Goal: Information Seeking & Learning: Obtain resource

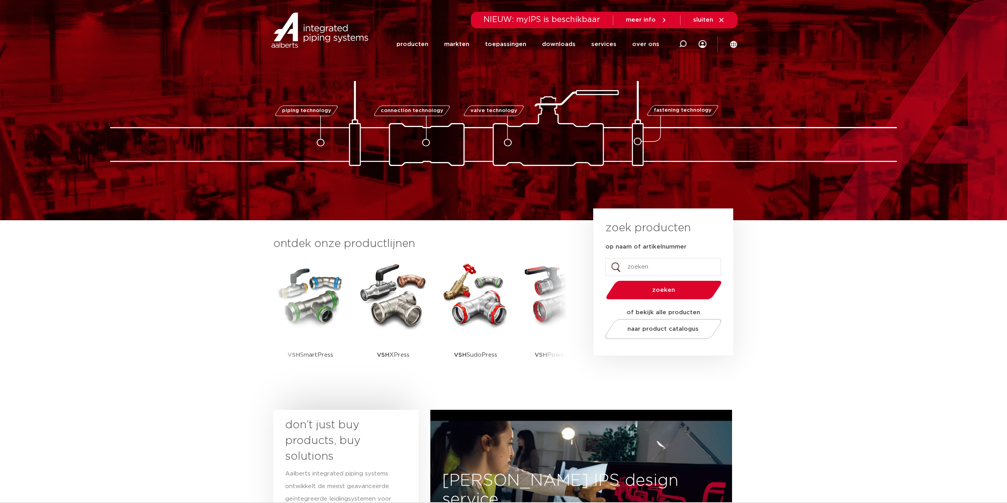
click at [169, 370] on section "ontdek onze productlijnen VSH SmartPress VSH XPress VSH SudoPress VSH PowerPres…" at bounding box center [503, 313] width 1007 height 186
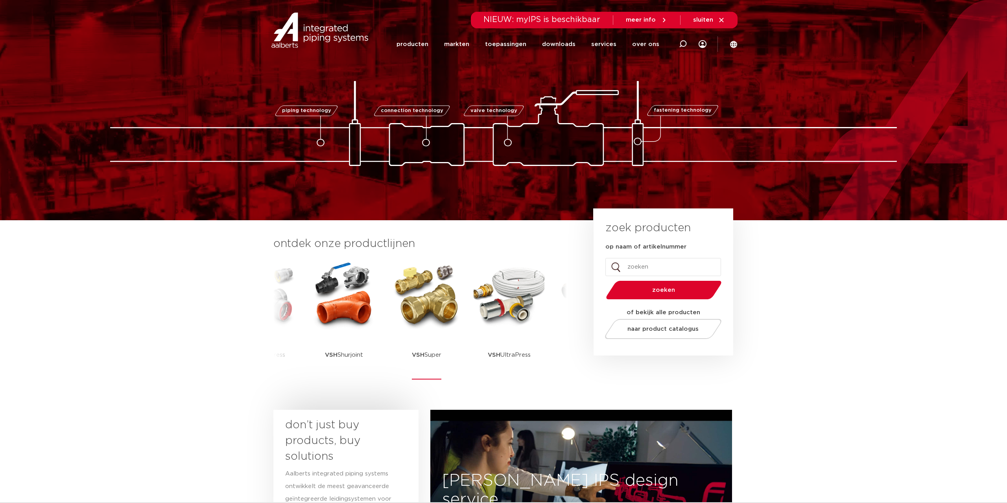
click at [436, 312] on img at bounding box center [426, 295] width 71 height 71
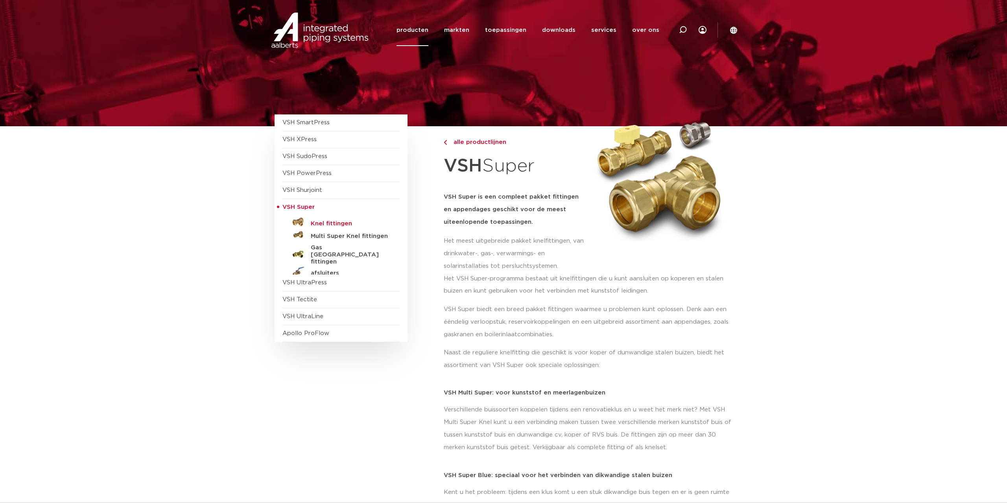
click at [335, 223] on h5 "Knel fittingen" at bounding box center [350, 223] width 78 height 7
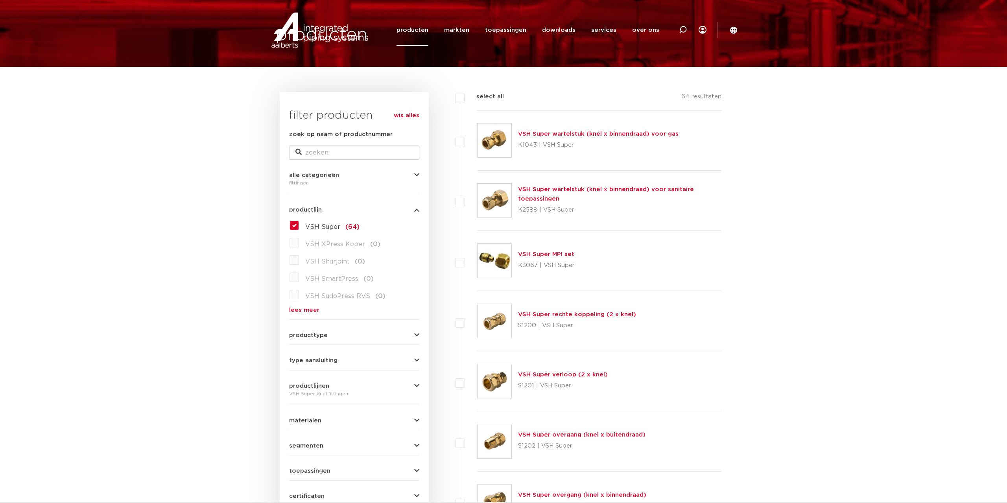
scroll to position [201, 0]
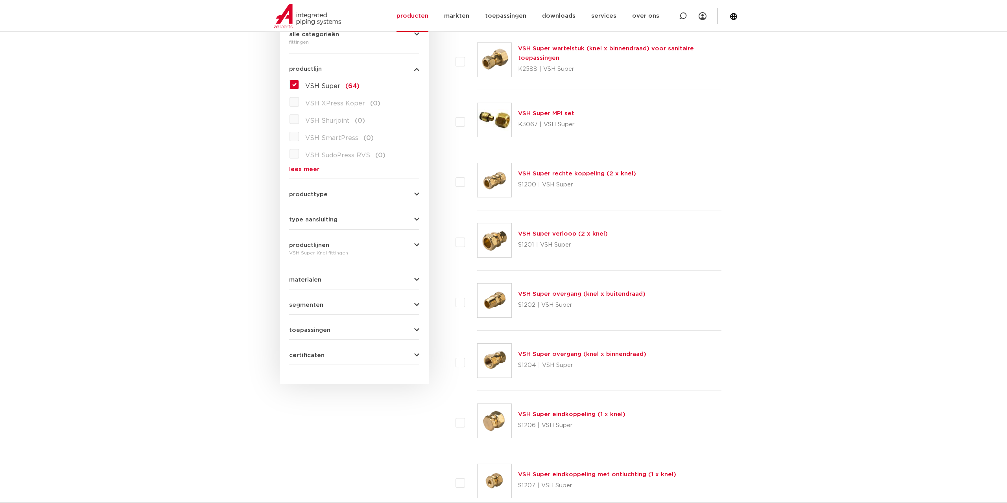
click at [320, 350] on div "certificaten KIWA (38) DVGW Wasser (38) RISE (18) VA (ETA) (53) GASTEC (32) DVG…" at bounding box center [354, 352] width 130 height 12
click at [310, 356] on span "certificaten" at bounding box center [306, 355] width 35 height 6
click at [299, 372] on label "KIWA (38)" at bounding box center [321, 371] width 44 height 13
click at [0, 0] on input "KIWA (38)" at bounding box center [0, 0] width 0 height 0
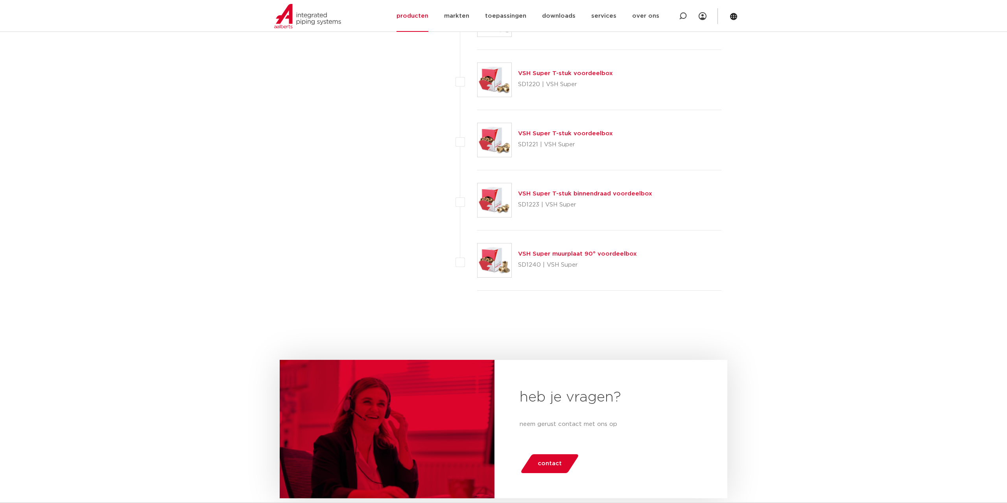
scroll to position [2326, 0]
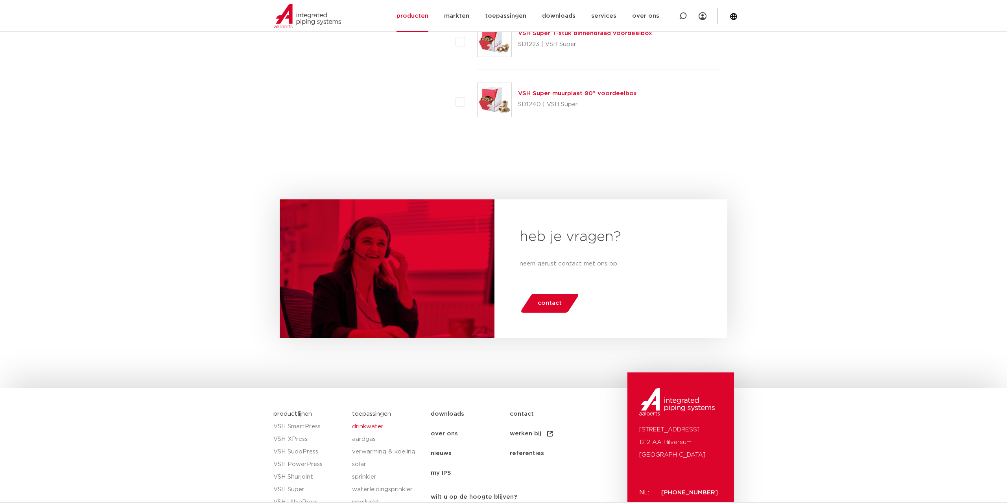
click at [365, 427] on link "drinkwater" at bounding box center [387, 426] width 71 height 13
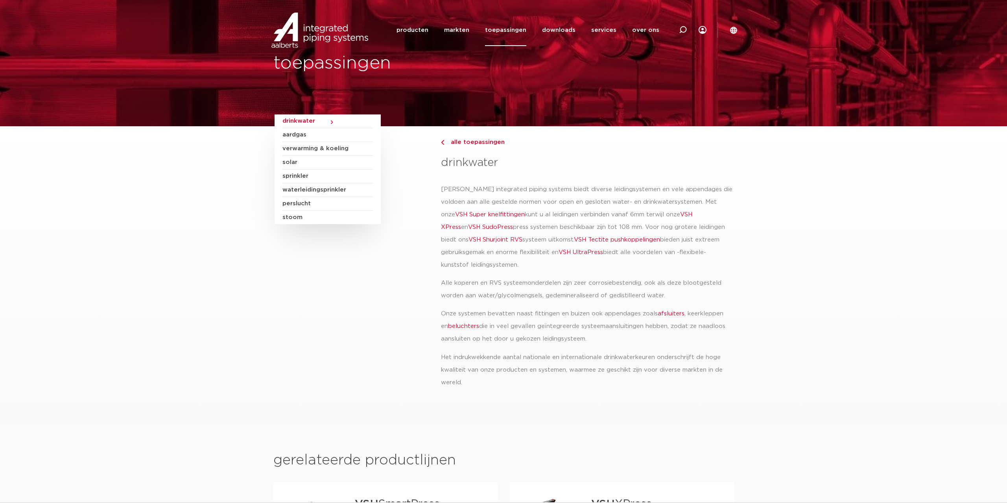
click at [469, 214] on link "VSH Super knelfittingen" at bounding box center [490, 215] width 70 height 6
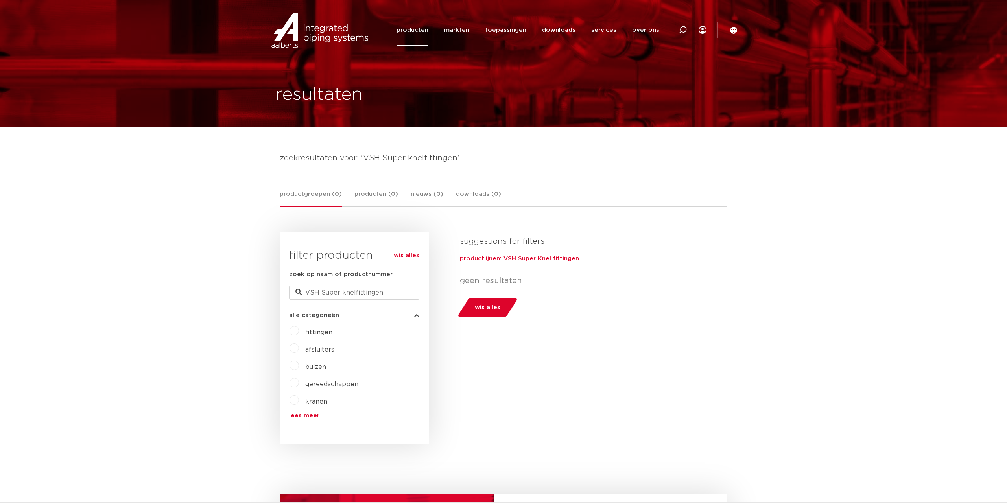
click at [303, 418] on link "lees meer" at bounding box center [354, 415] width 130 height 6
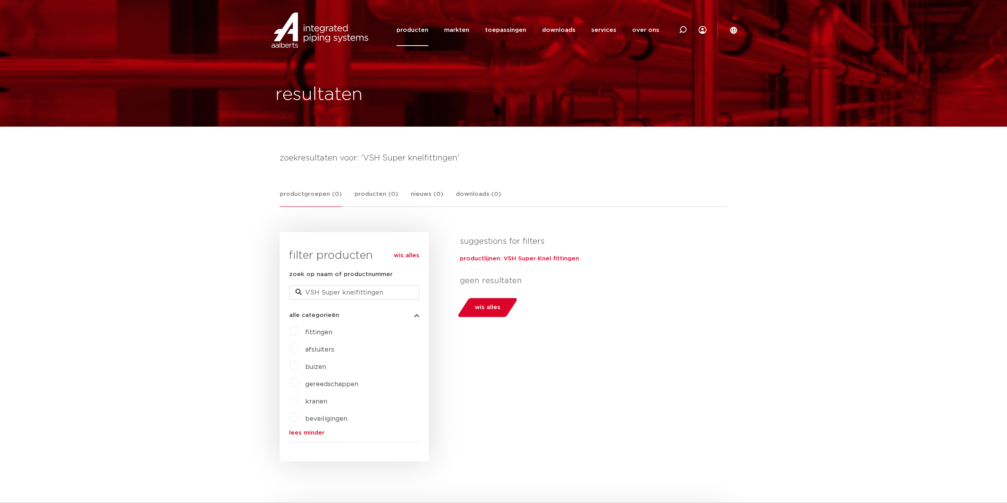
drag, startPoint x: 245, startPoint y: 319, endPoint x: 265, endPoint y: 259, distance: 63.7
click at [245, 318] on body "Zoeken producten markten toepassingen downloads alle downloads certificaten cad…" at bounding box center [503, 460] width 1007 height 920
click at [416, 31] on link "producten" at bounding box center [412, 30] width 32 height 32
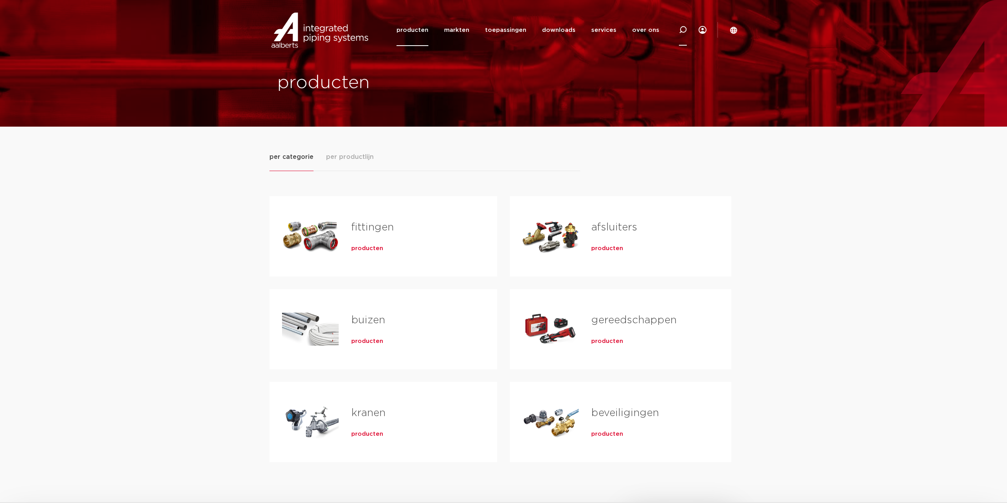
click at [681, 32] on icon at bounding box center [681, 29] width 9 height 9
type input "knelring"
click button "Zoeken" at bounding box center [0, 0] width 0 height 0
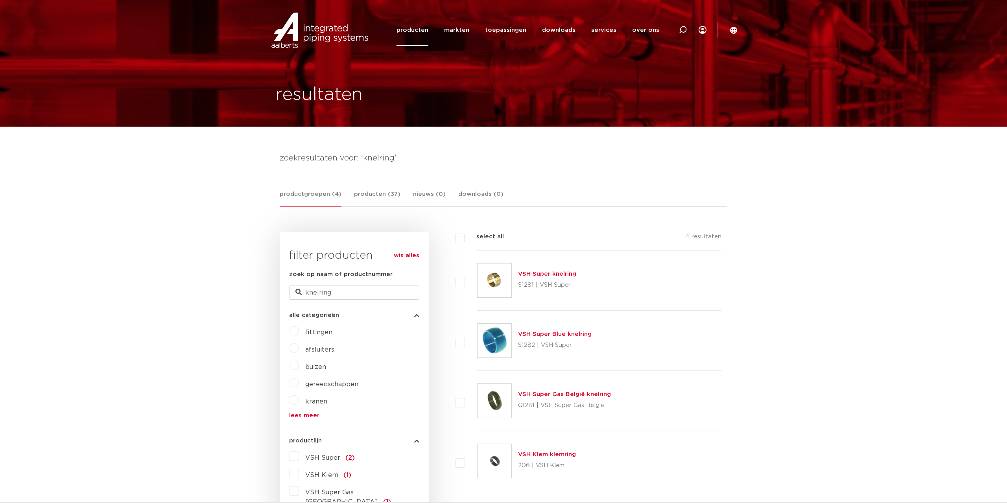
click at [547, 278] on div "VSH Super knelring S1281 | VSH Super" at bounding box center [547, 280] width 58 height 22
click at [538, 274] on link "VSH Super knelring" at bounding box center [547, 274] width 58 height 6
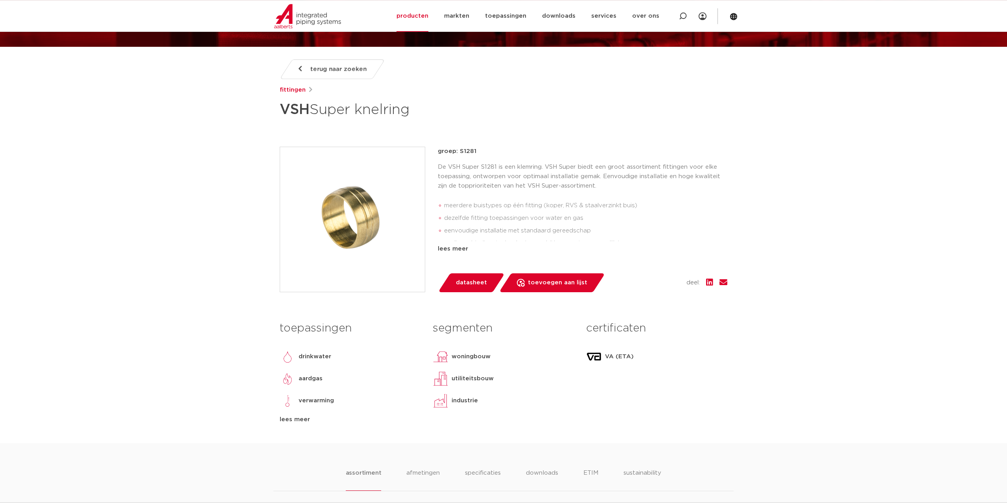
scroll to position [80, 0]
click at [482, 282] on span "datasheet" at bounding box center [471, 282] width 31 height 13
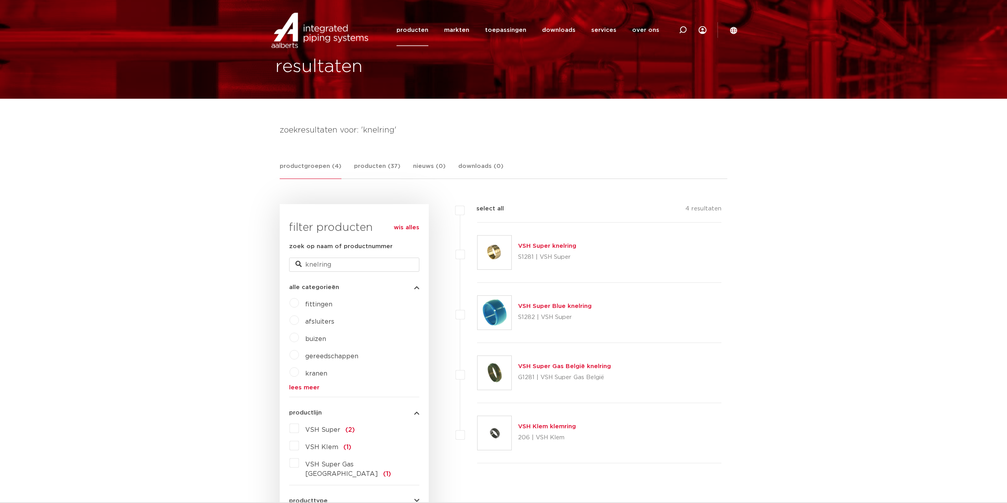
scroll to position [40, 0]
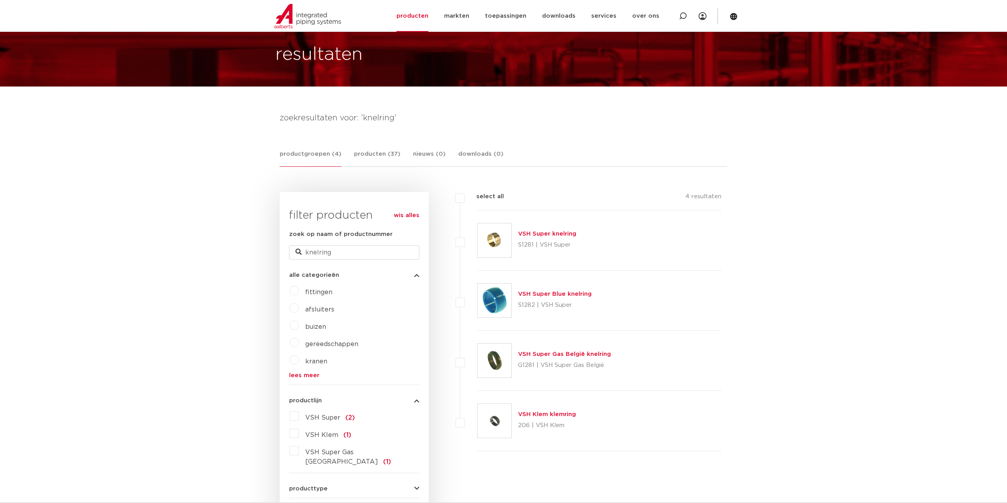
click at [541, 414] on link "VSH Klem klemring" at bounding box center [547, 414] width 58 height 6
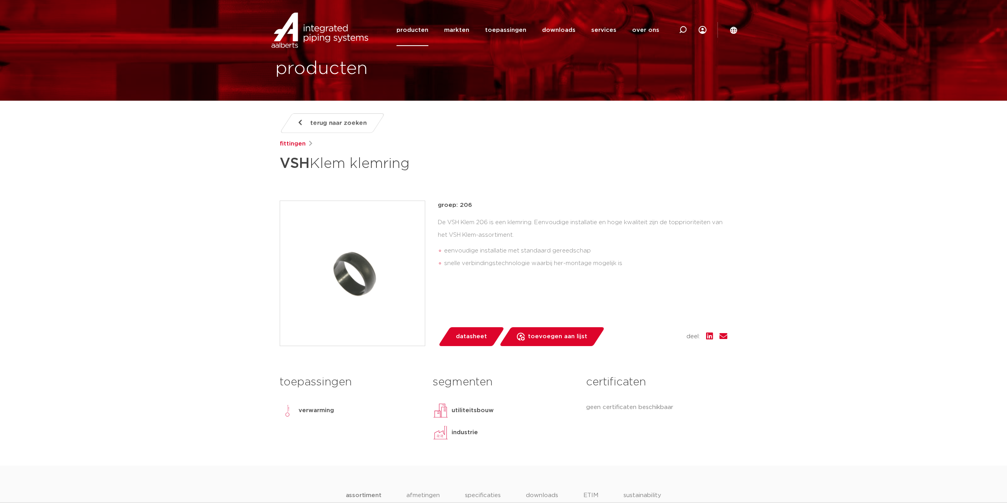
scroll to position [40, 0]
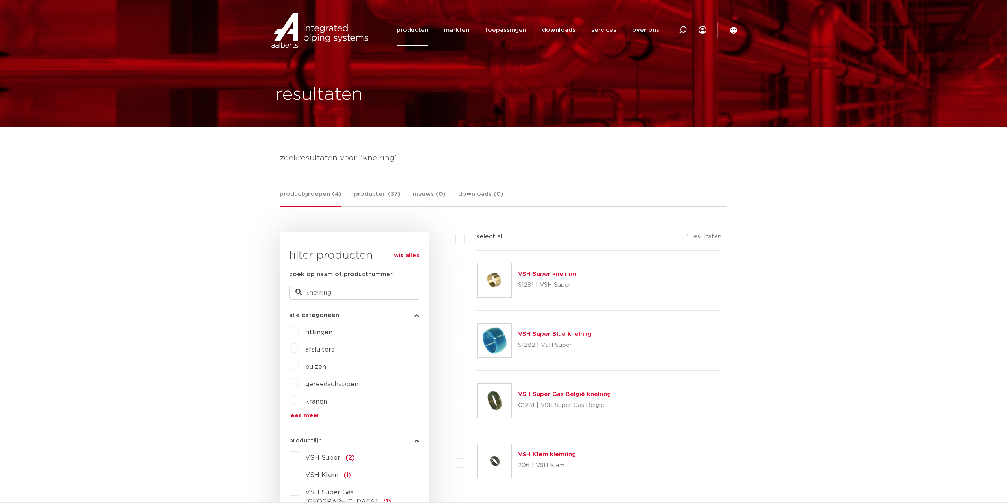
click at [550, 276] on link "VSH Super knelring" at bounding box center [547, 274] width 58 height 6
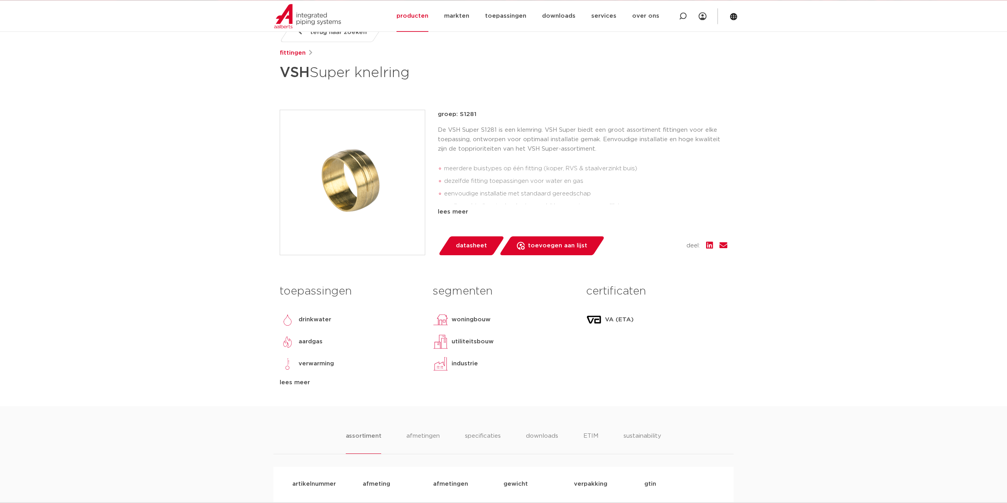
scroll to position [120, 0]
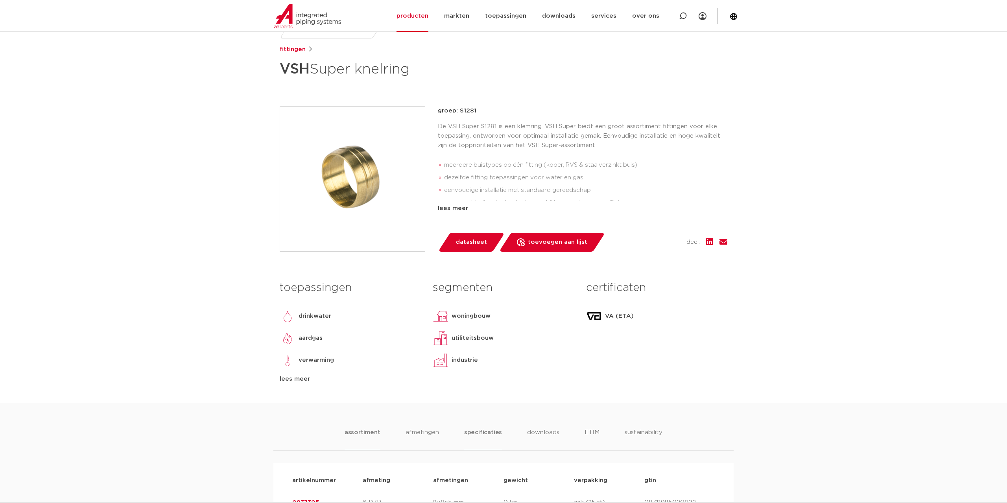
click at [489, 428] on li "specificaties" at bounding box center [483, 439] width 38 height 22
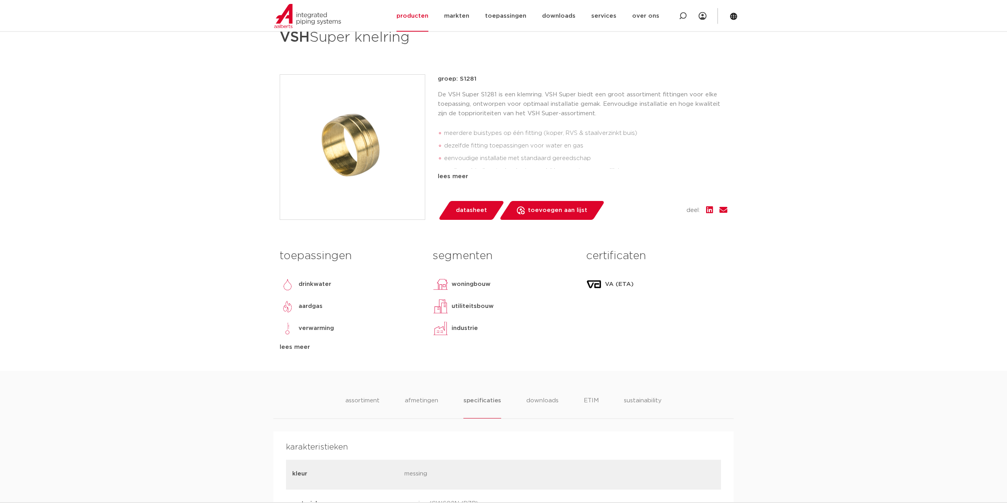
scroll to position [201, 0]
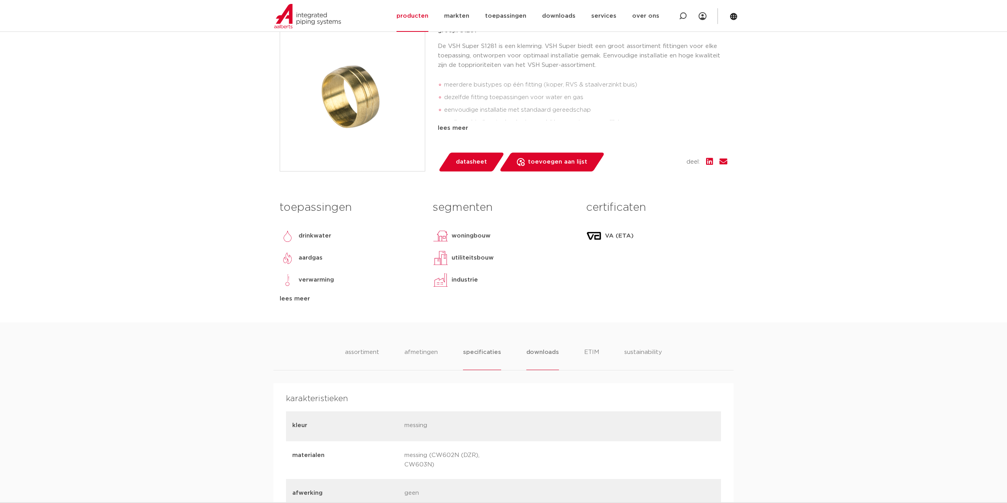
drag, startPoint x: 539, startPoint y: 353, endPoint x: 649, endPoint y: 356, distance: 110.1
click at [542, 353] on li "downloads" at bounding box center [542, 359] width 33 height 22
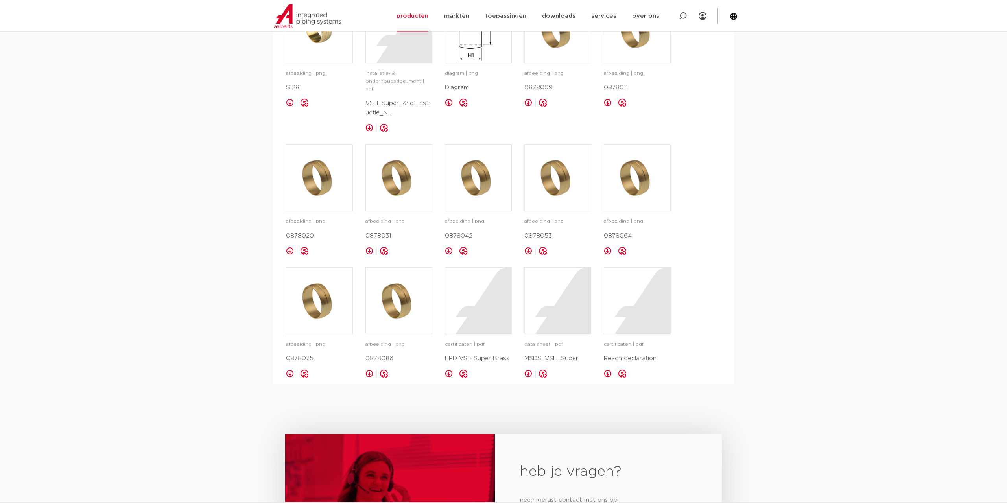
scroll to position [602, 0]
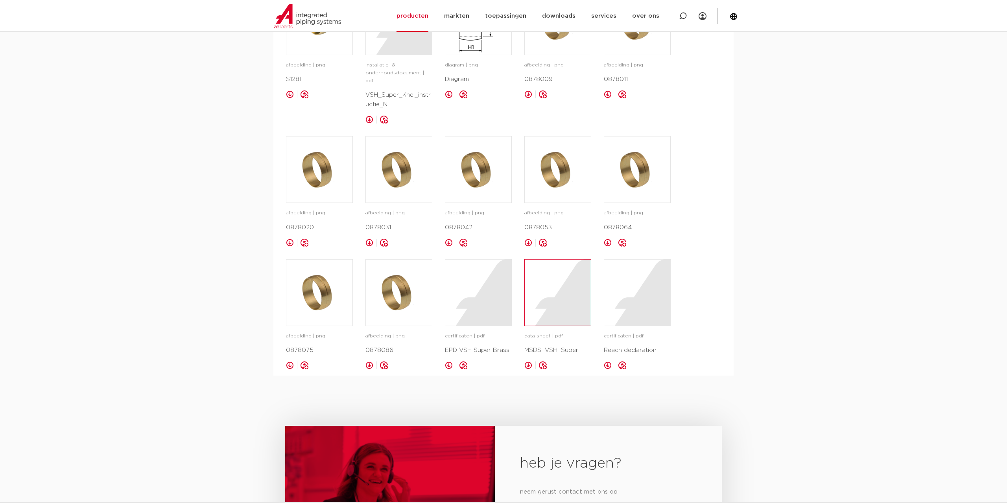
click at [547, 307] on div at bounding box center [558, 293] width 66 height 66
click at [479, 309] on div at bounding box center [478, 293] width 66 height 66
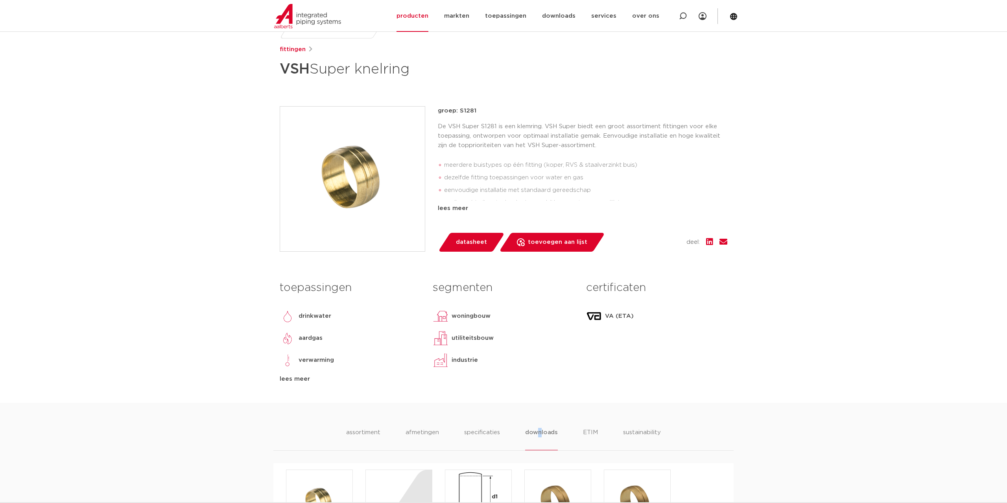
scroll to position [0, 0]
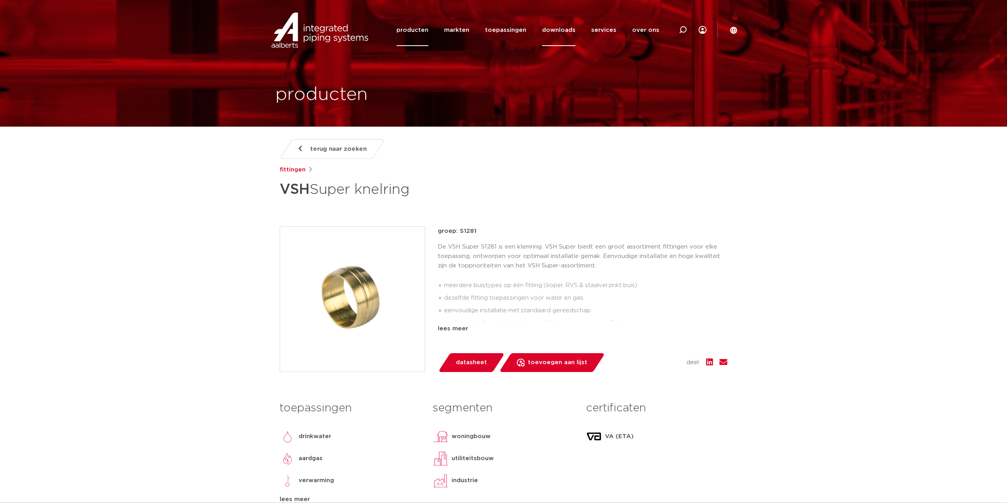
click at [565, 26] on link "downloads" at bounding box center [558, 30] width 33 height 32
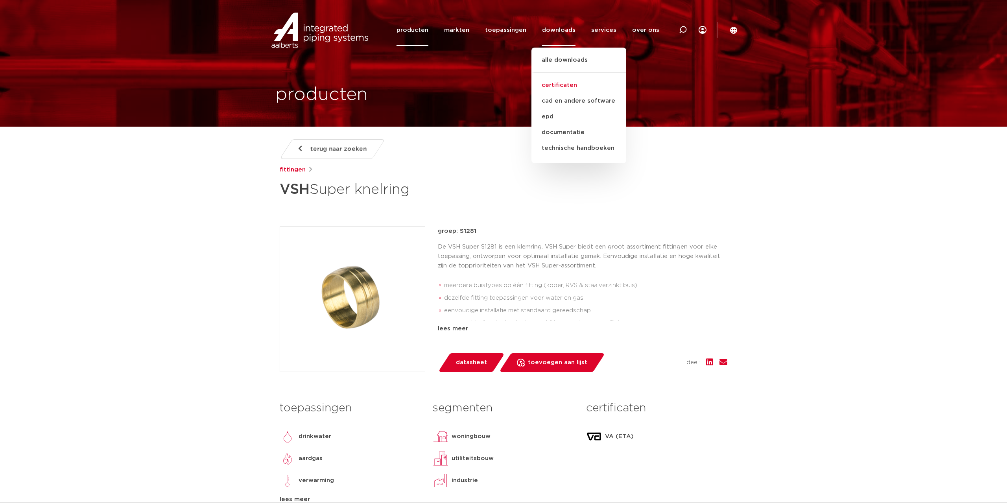
click at [561, 83] on link "certificaten" at bounding box center [578, 85] width 95 height 16
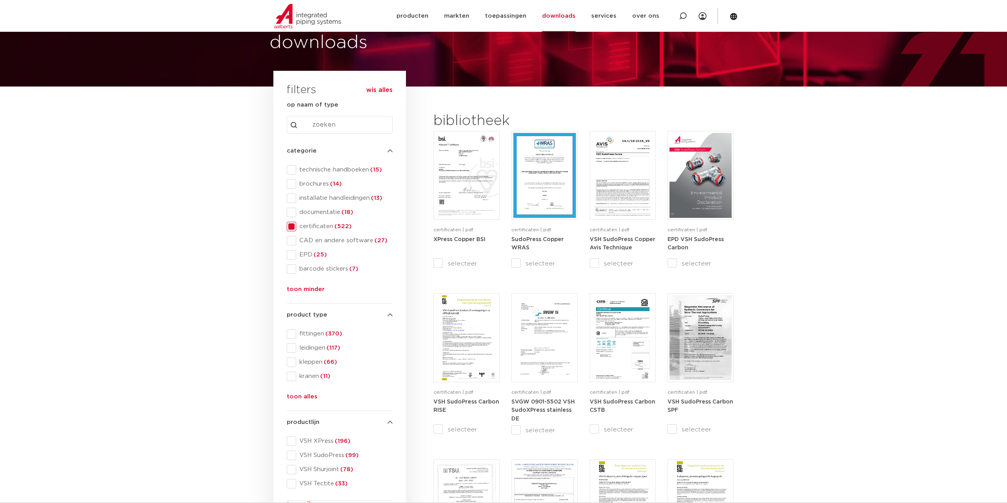
scroll to position [80, 0]
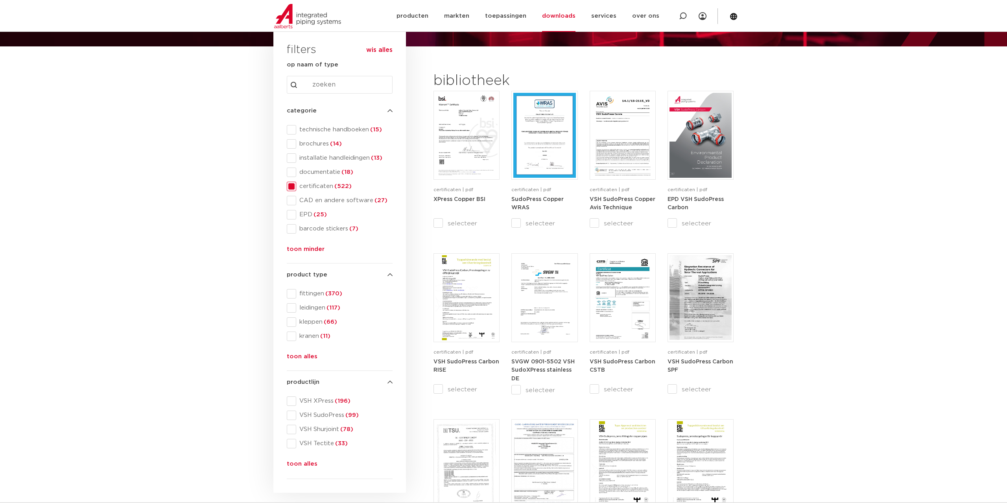
drag, startPoint x: 306, startPoint y: 464, endPoint x: 267, endPoint y: 463, distance: 38.9
click at [304, 464] on button "toon alles" at bounding box center [302, 465] width 31 height 13
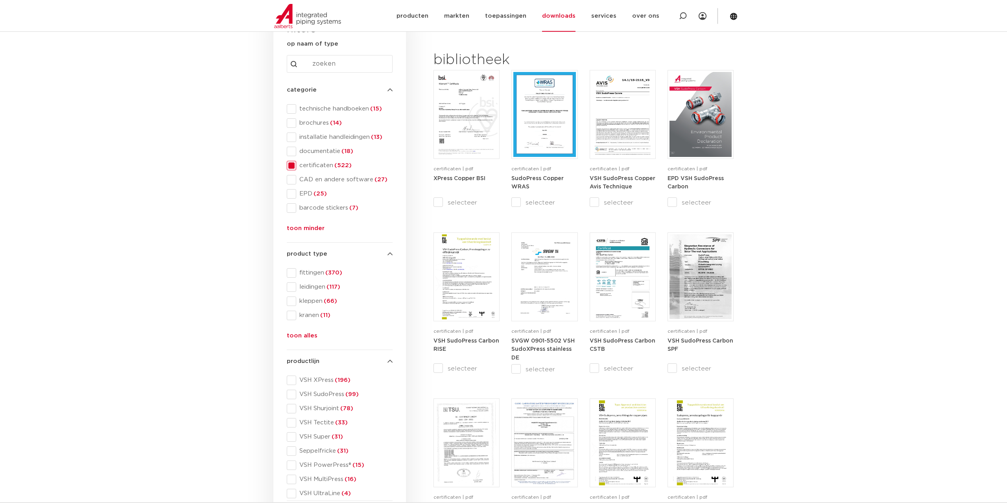
scroll to position [120, 0]
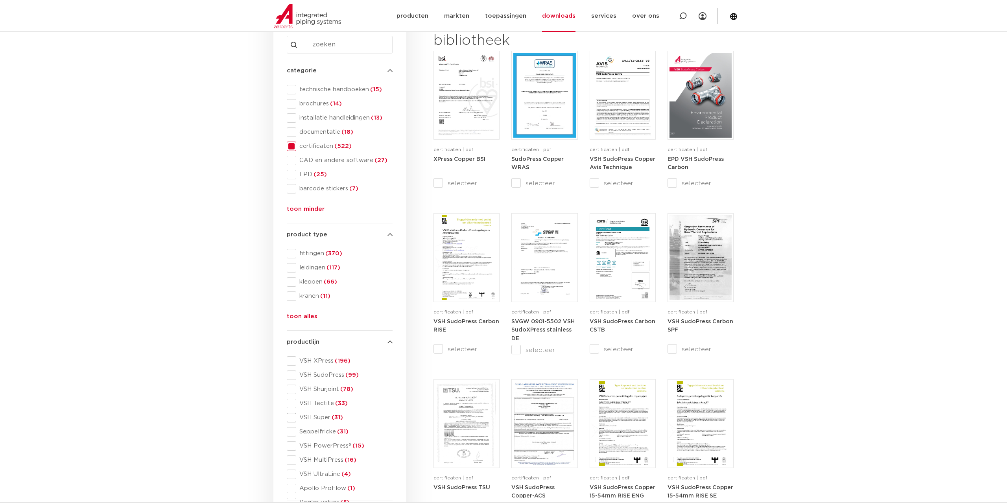
click at [290, 419] on span at bounding box center [291, 417] width 9 height 9
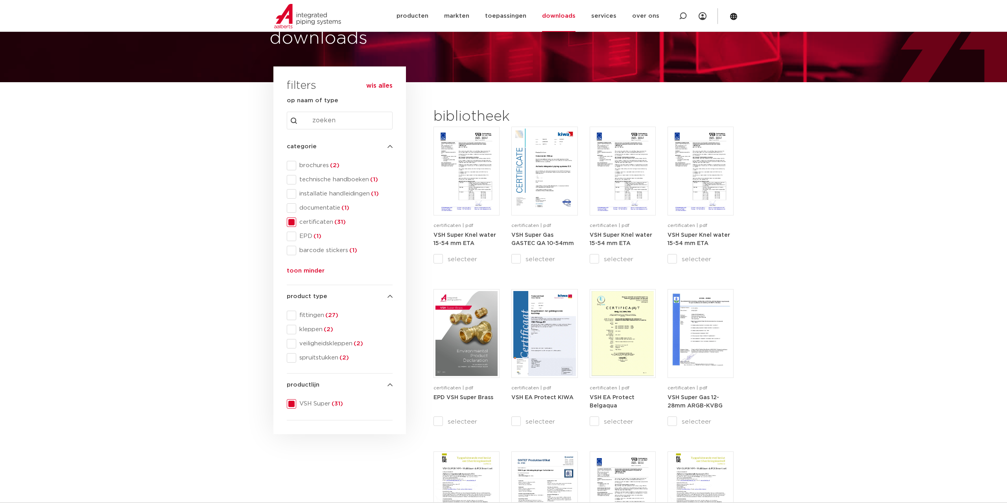
scroll to position [40, 0]
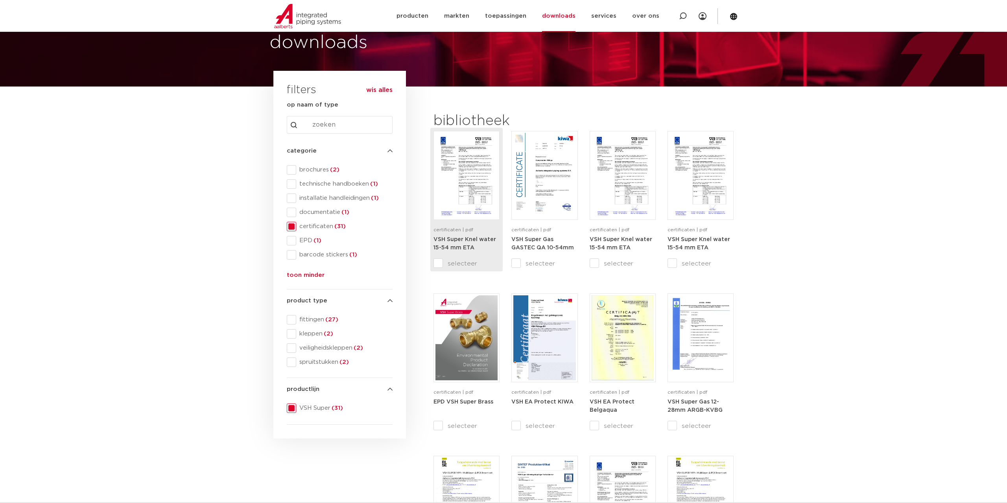
click at [453, 177] on img at bounding box center [466, 175] width 62 height 85
click at [633, 197] on img at bounding box center [622, 175] width 62 height 85
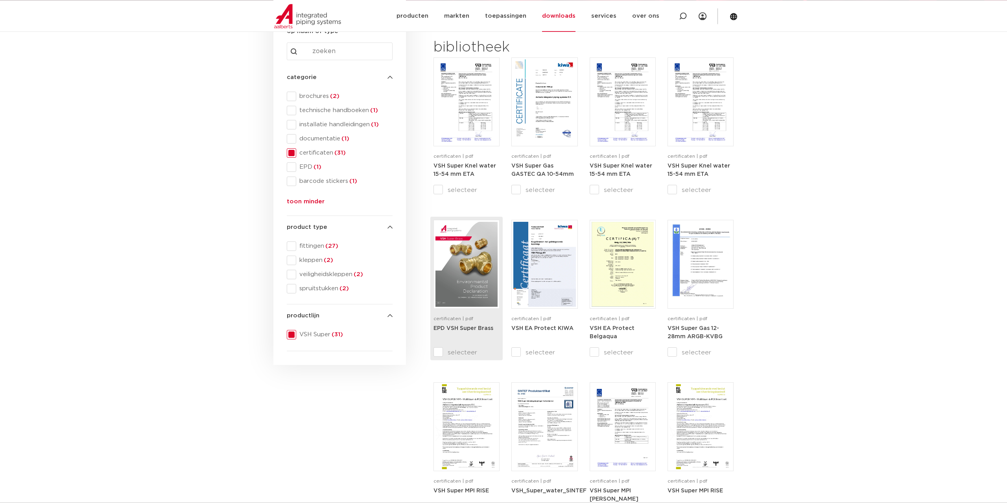
scroll to position [120, 0]
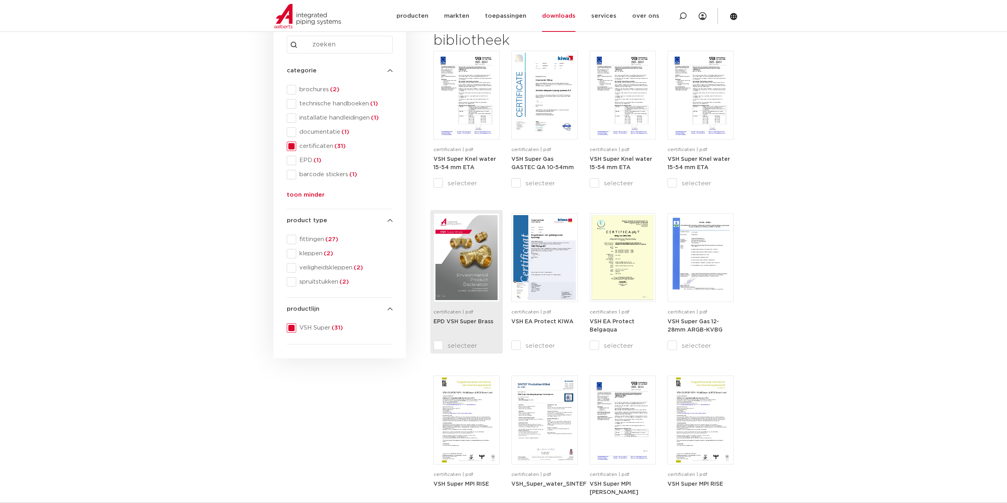
click at [465, 250] on img at bounding box center [466, 257] width 62 height 85
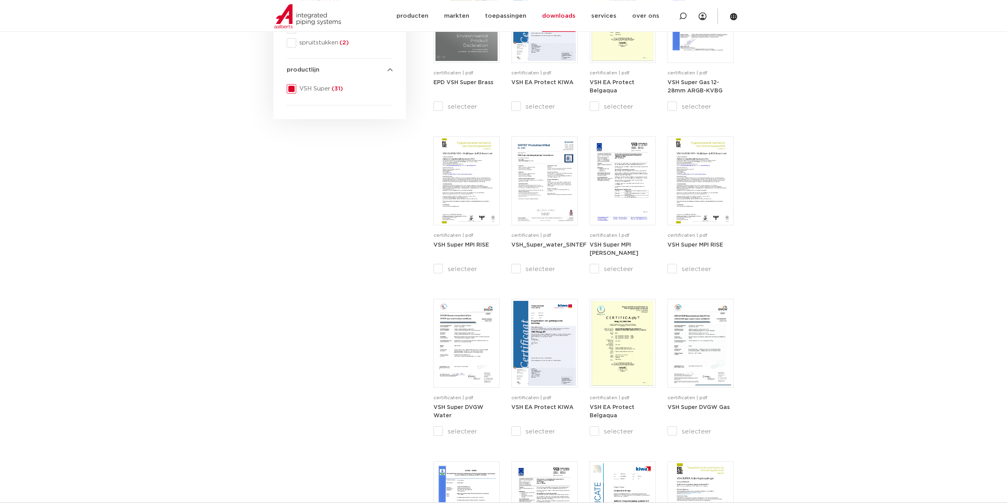
scroll to position [361, 0]
click at [548, 370] on img at bounding box center [544, 341] width 62 height 85
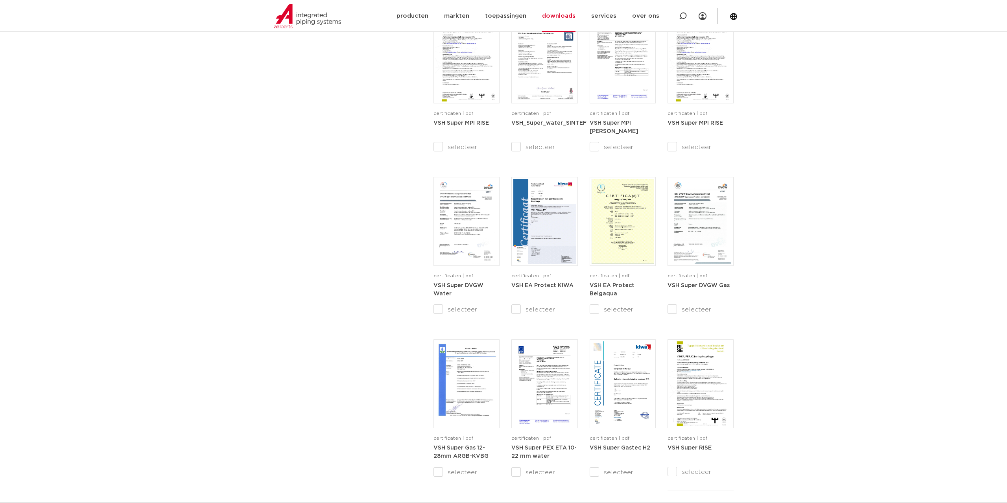
scroll to position [0, 0]
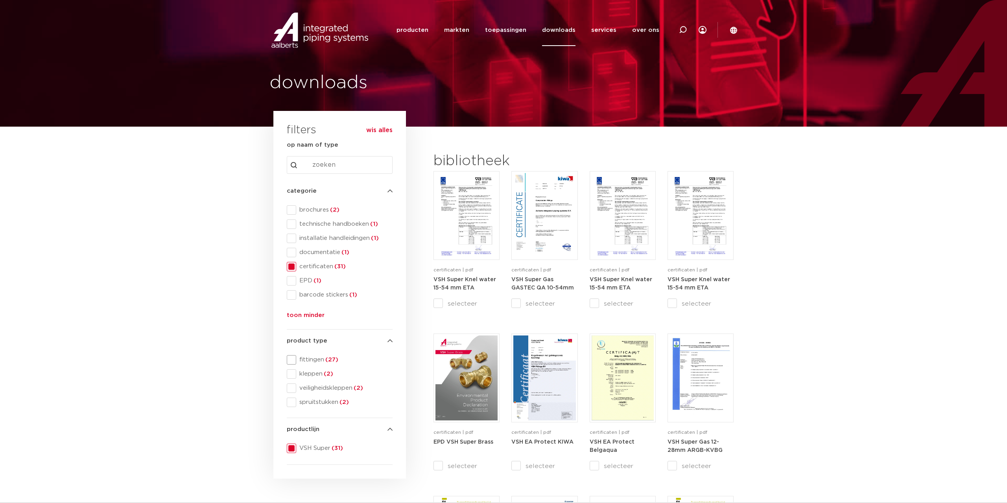
click at [290, 359] on span at bounding box center [291, 359] width 9 height 9
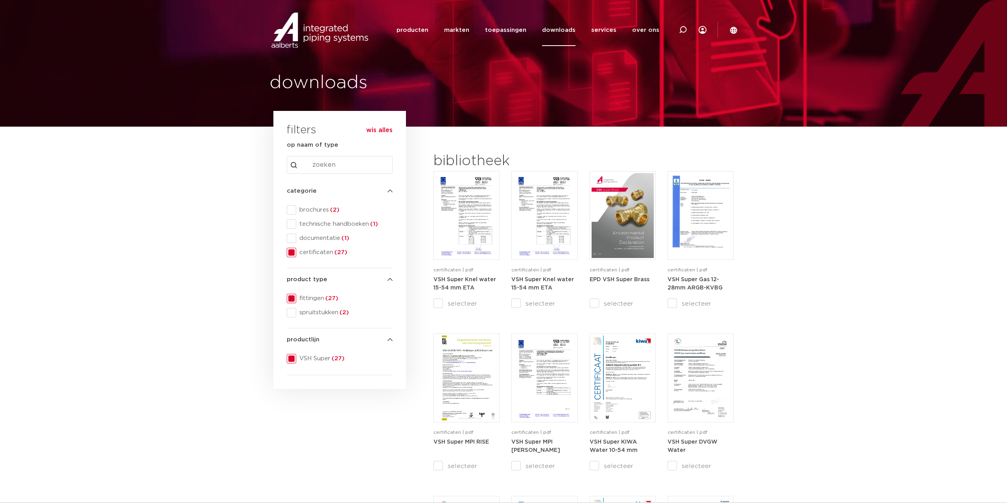
click at [347, 173] on input "Search content" at bounding box center [340, 165] width 106 height 18
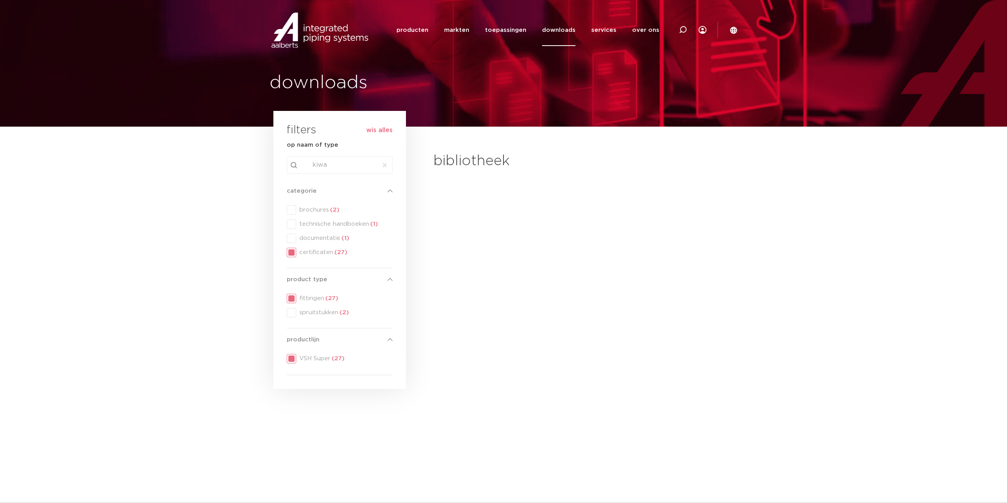
type input "kiwa"
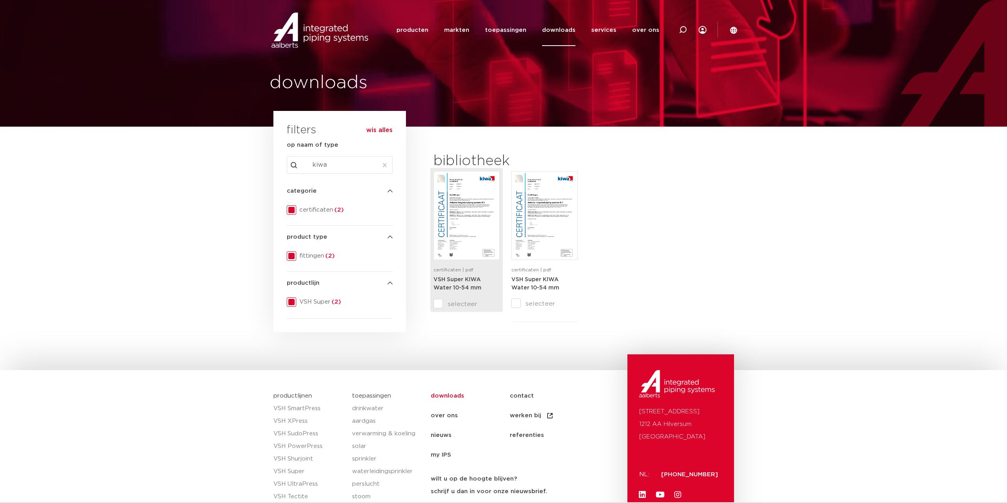
click at [469, 272] on span "certificaten | pdf" at bounding box center [453, 269] width 40 height 5
click at [534, 219] on img at bounding box center [544, 215] width 62 height 85
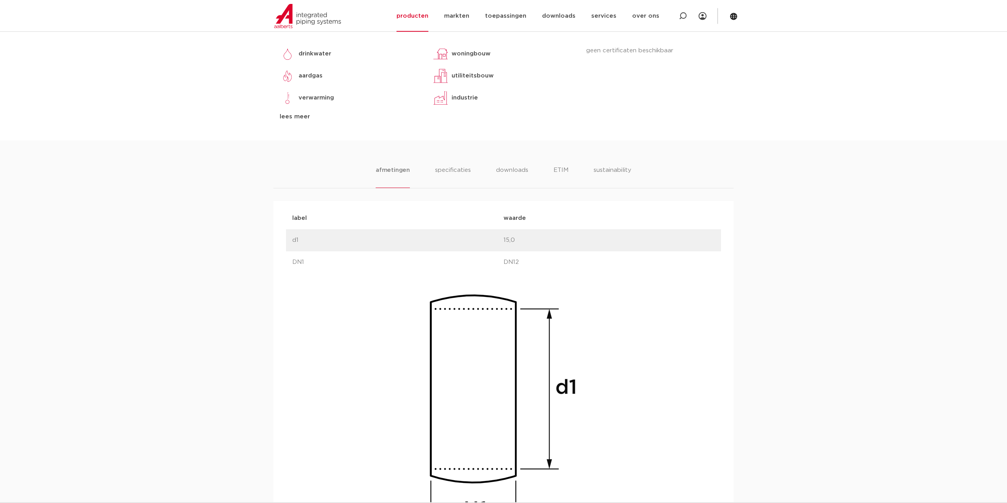
scroll to position [429, 0]
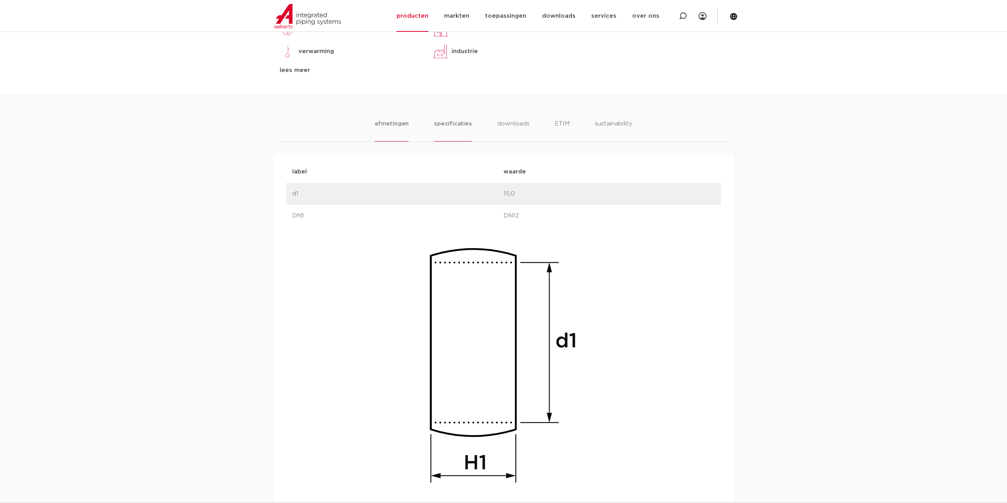
click at [456, 131] on li "specificaties" at bounding box center [453, 130] width 38 height 22
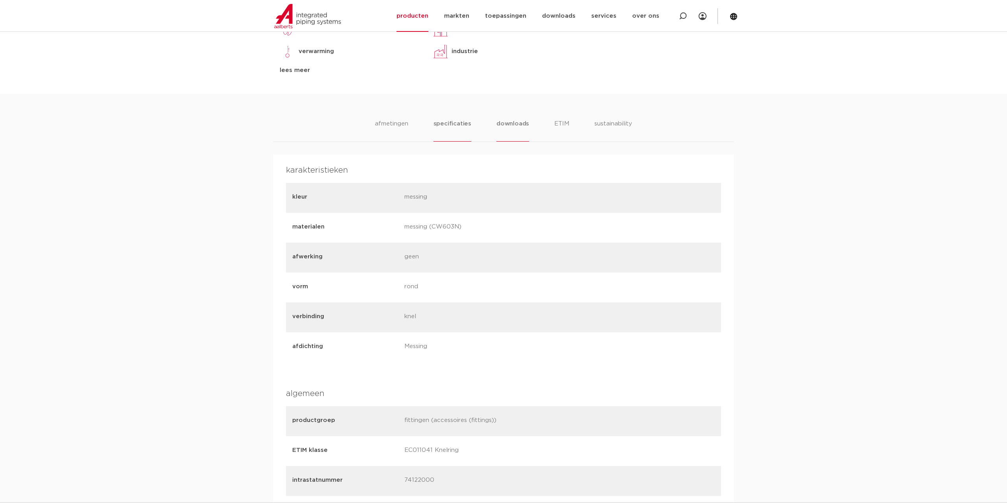
click at [515, 125] on li "downloads" at bounding box center [512, 130] width 33 height 22
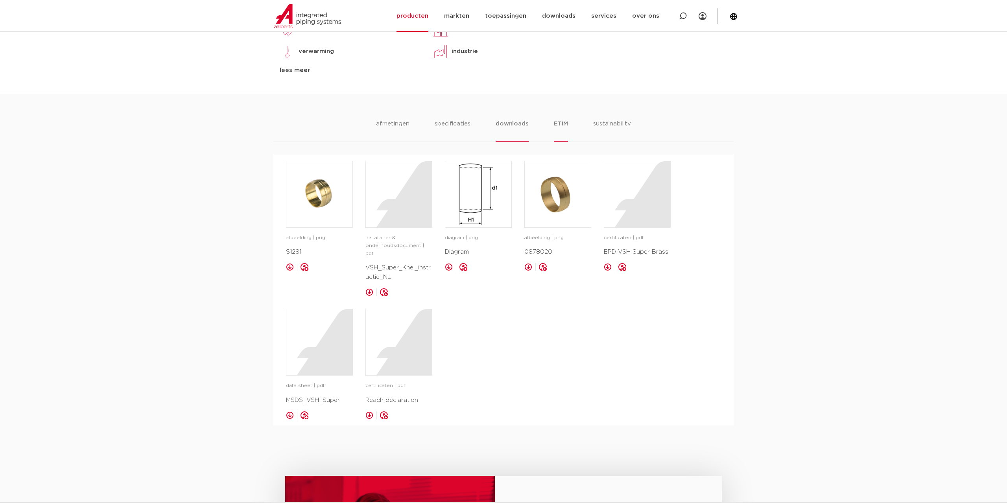
click at [566, 123] on li "ETIM" at bounding box center [561, 130] width 14 height 22
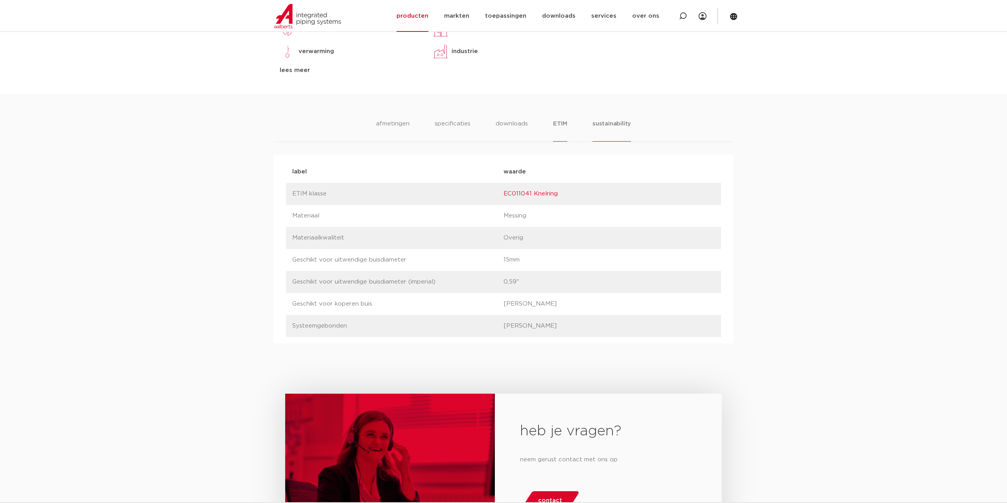
click at [613, 126] on li "sustainability" at bounding box center [611, 130] width 39 height 22
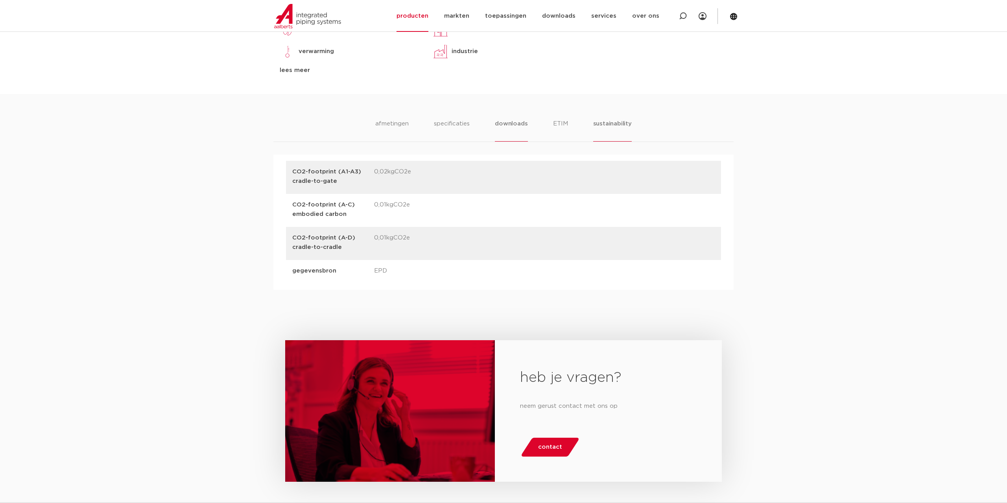
click at [525, 125] on li "downloads" at bounding box center [511, 130] width 33 height 22
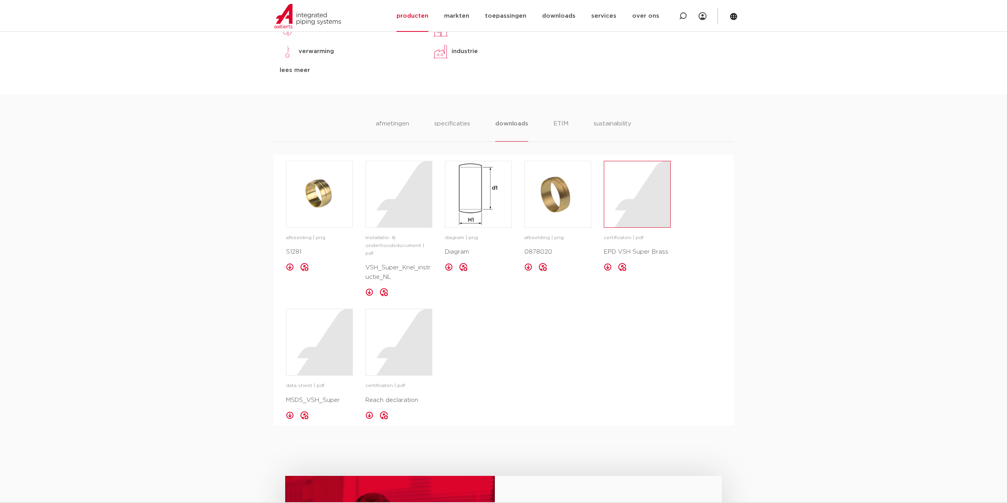
click at [628, 219] on div at bounding box center [637, 194] width 66 height 66
click at [398, 202] on div at bounding box center [399, 194] width 66 height 66
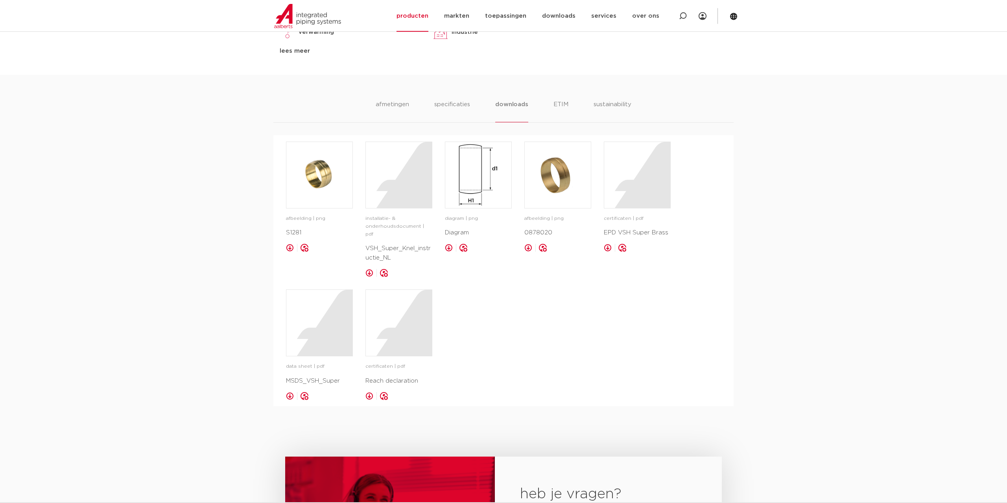
scroll to position [469, 0]
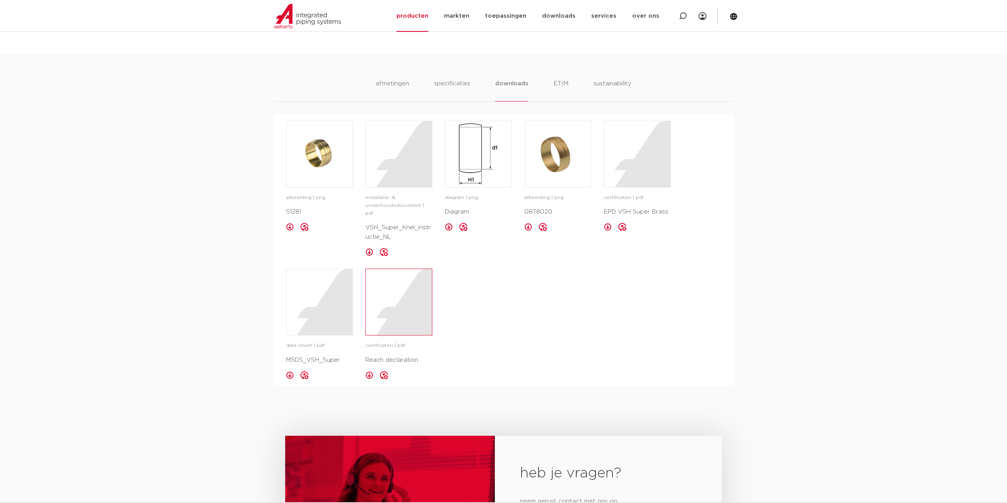
click at [396, 304] on div at bounding box center [399, 302] width 66 height 66
click at [496, 302] on div "afbeelding | png S1281 opslaan in my IPS installatie- & onderhoudsdocument | pdf" at bounding box center [503, 250] width 435 height 258
click at [492, 297] on div "afbeelding | png S1281 opslaan in my IPS installatie- & onderhoudsdocument | pdf" at bounding box center [503, 250] width 435 height 258
click at [326, 308] on div at bounding box center [319, 302] width 66 height 66
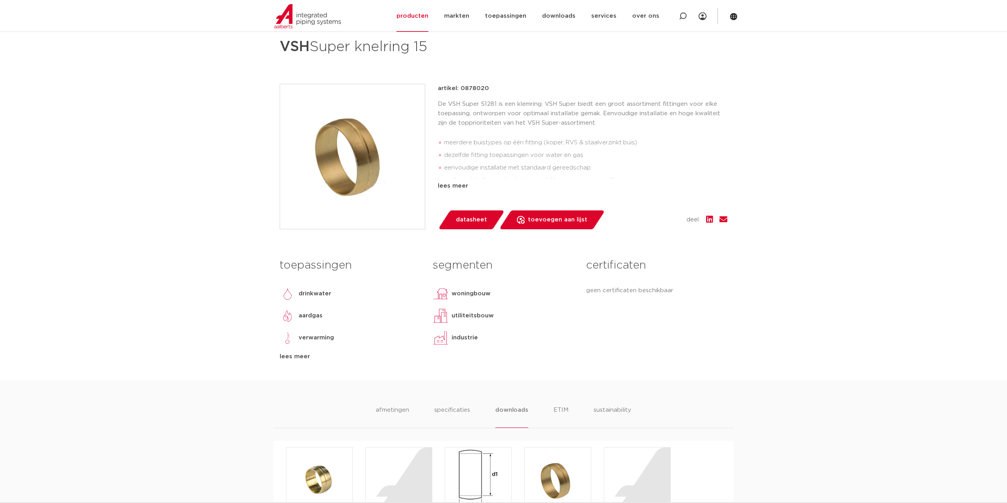
scroll to position [0, 0]
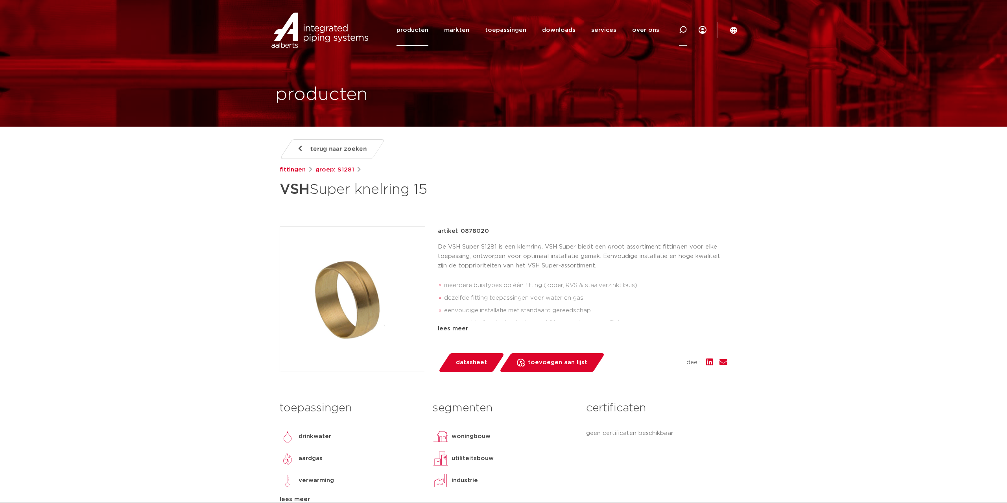
click at [682, 31] on icon at bounding box center [683, 30] width 8 height 8
type input "S1200"
click button "Zoeken" at bounding box center [0, 0] width 0 height 0
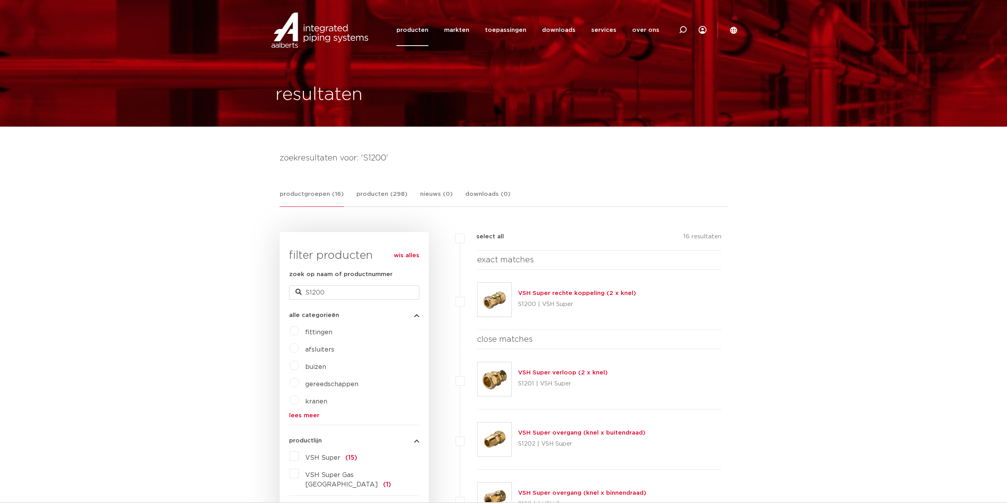
click at [551, 294] on link "VSH Super rechte koppeling (2 x knel)" at bounding box center [577, 293] width 118 height 6
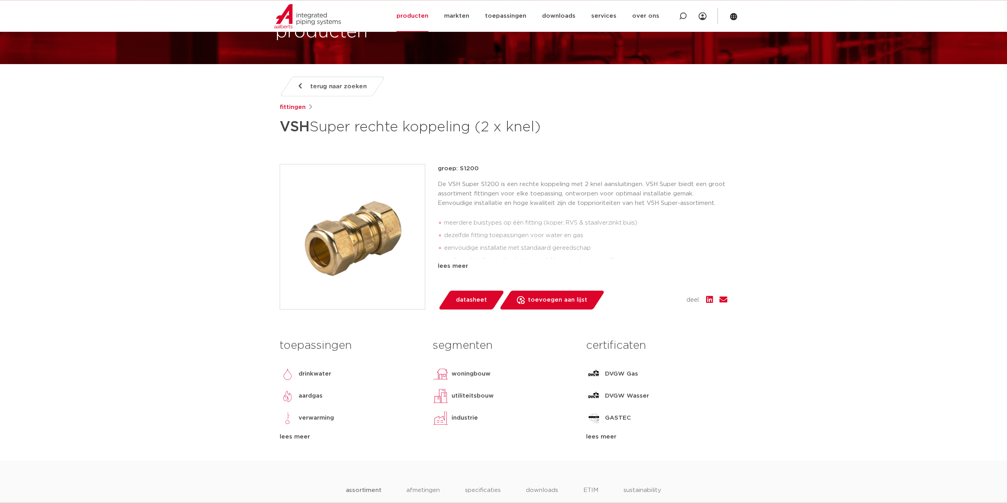
scroll to position [80, 0]
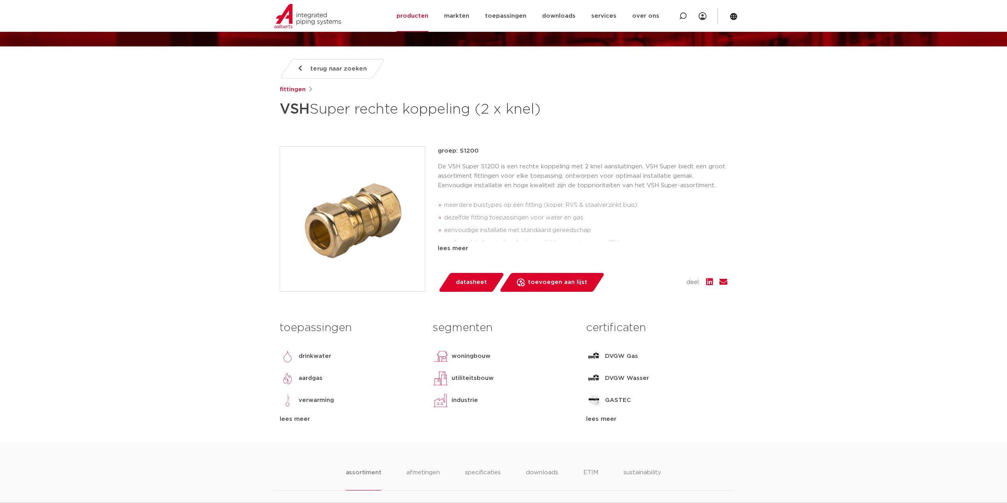
click at [599, 418] on div "lees meer" at bounding box center [656, 418] width 141 height 9
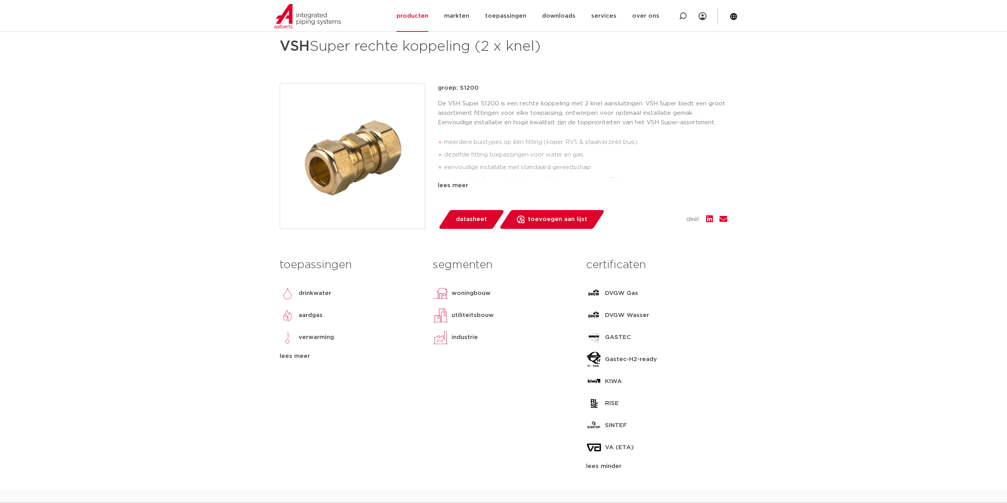
scroll to position [160, 0]
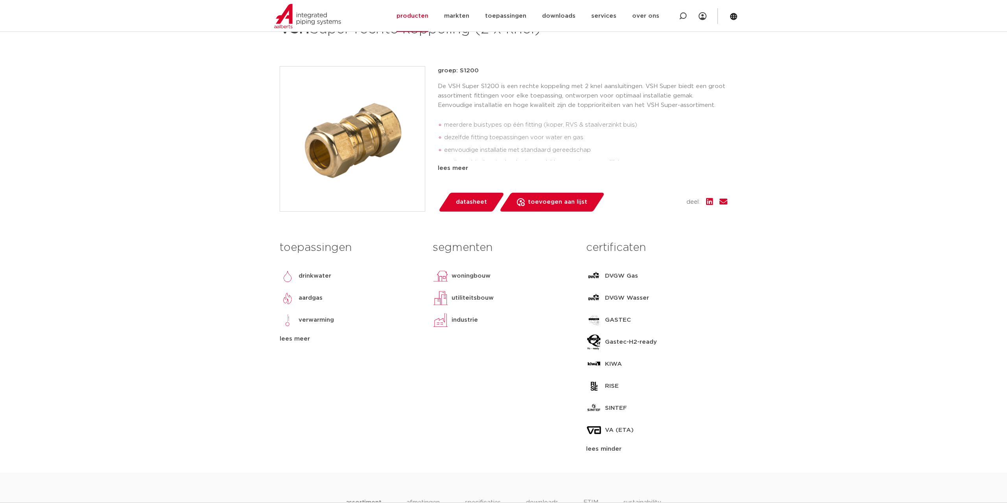
click at [462, 202] on span "datasheet" at bounding box center [471, 202] width 31 height 13
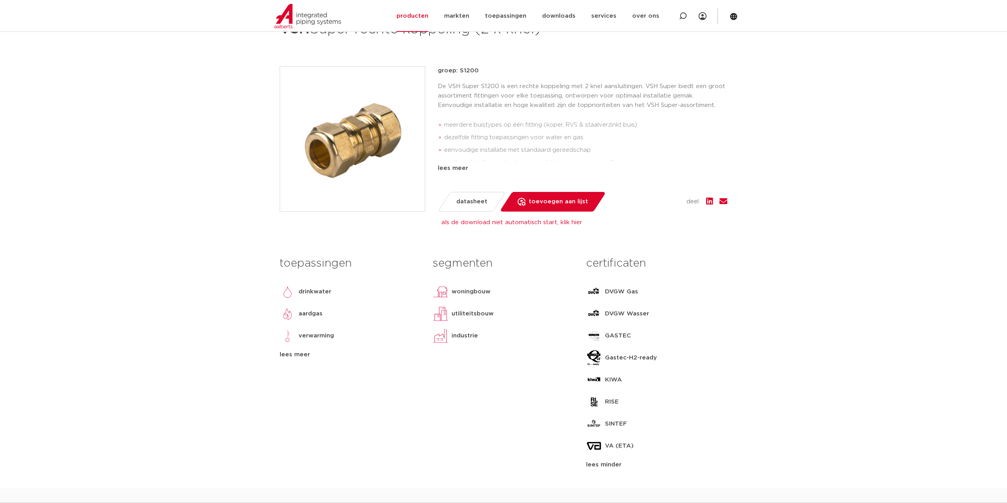
click at [295, 354] on div "lees meer" at bounding box center [350, 354] width 141 height 9
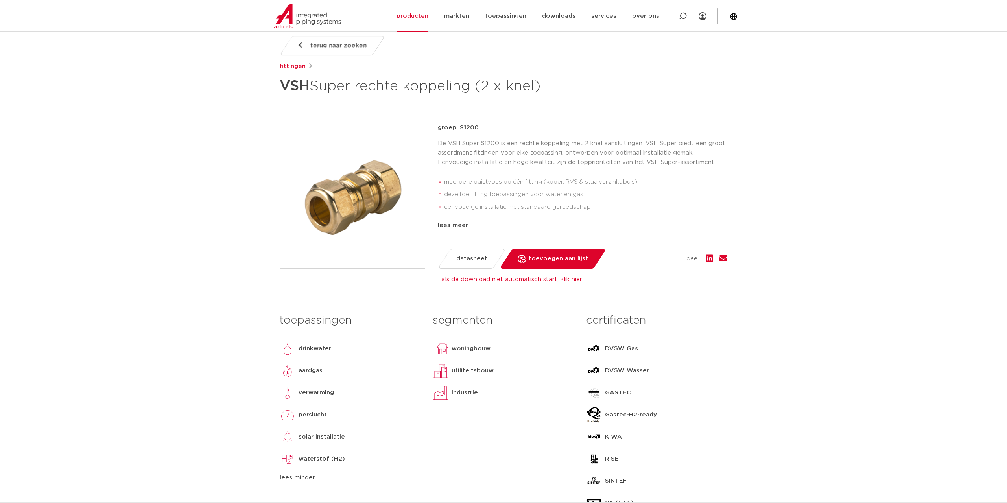
scroll to position [80, 0]
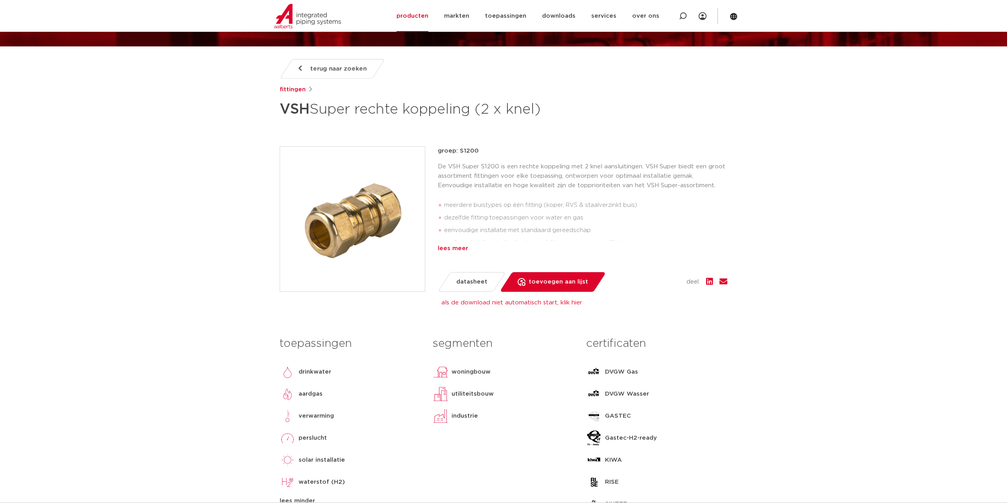
click at [457, 250] on div "lees meer" at bounding box center [582, 248] width 289 height 9
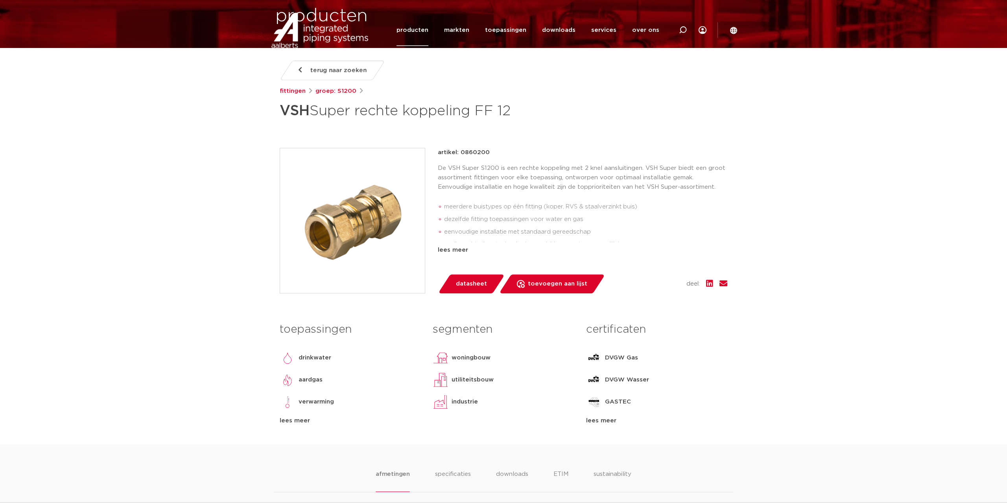
scroll to position [201, 0]
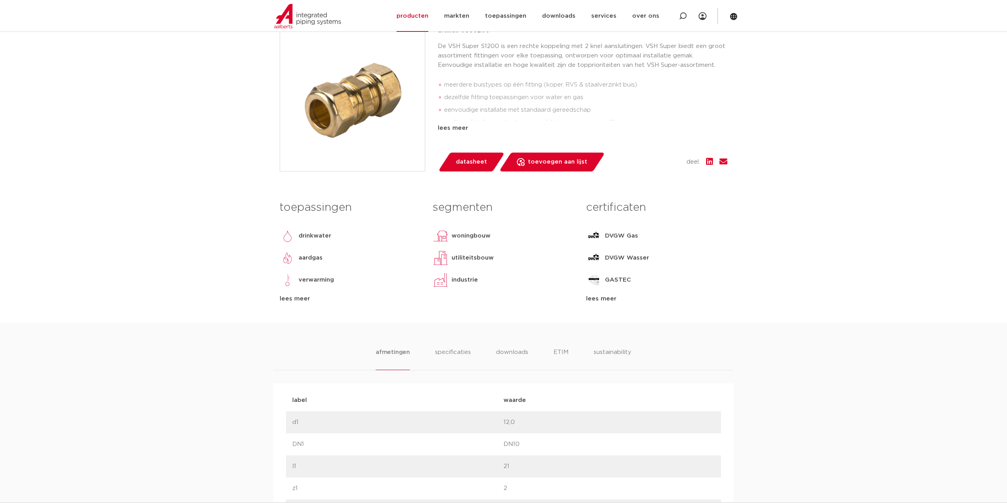
click at [596, 298] on div "lees meer" at bounding box center [656, 298] width 141 height 9
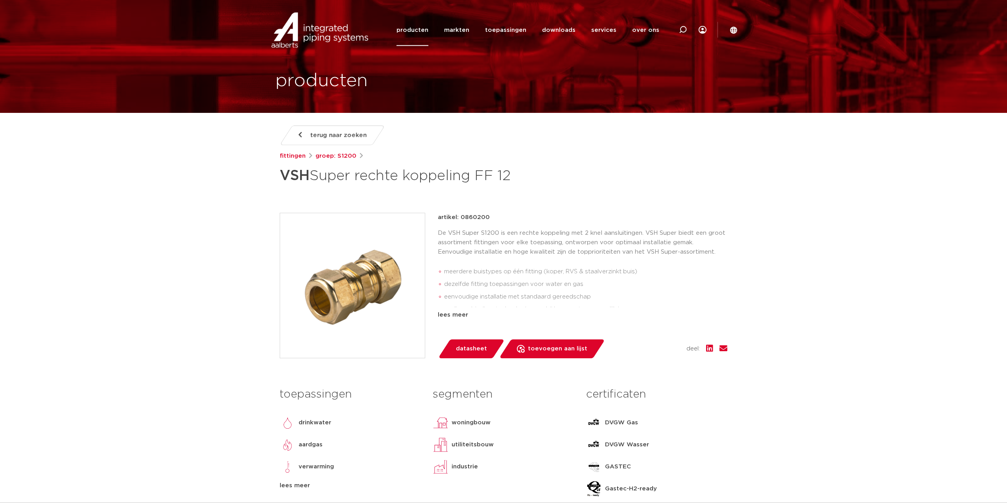
scroll to position [0, 0]
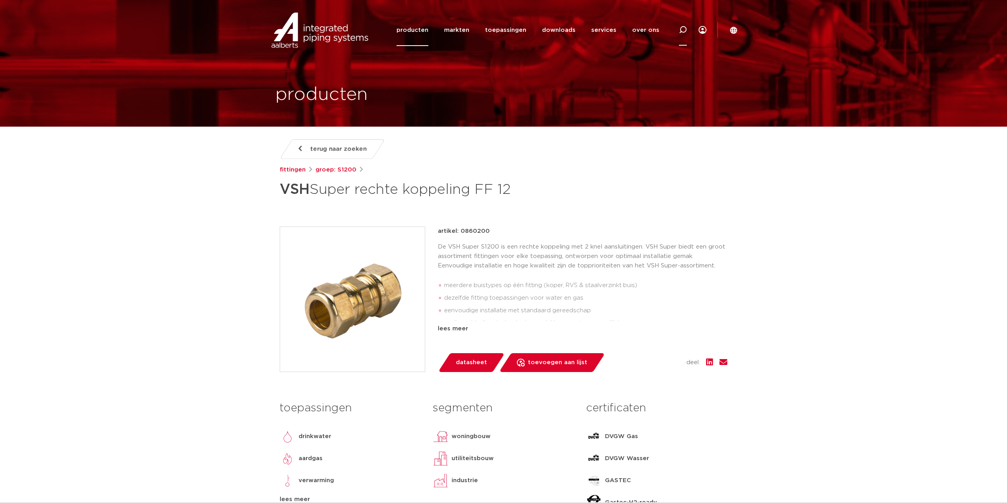
click at [685, 29] on icon at bounding box center [683, 30] width 8 height 8
click at [483, 30] on input "Zoeken" at bounding box center [569, 29] width 247 height 16
type input "86705"
click button "Zoeken" at bounding box center [0, 0] width 0 height 0
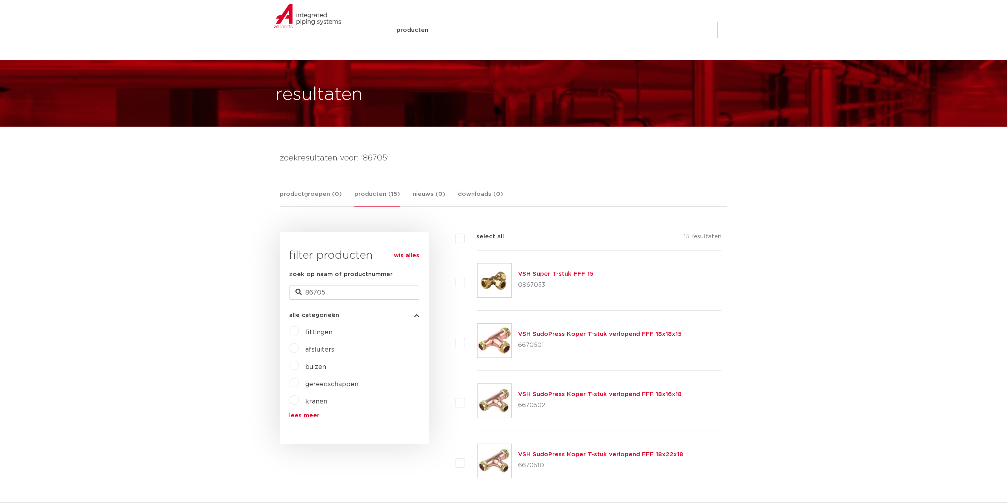
click at [544, 272] on link "VSH Super T-stuk FFF 15" at bounding box center [555, 274] width 75 height 6
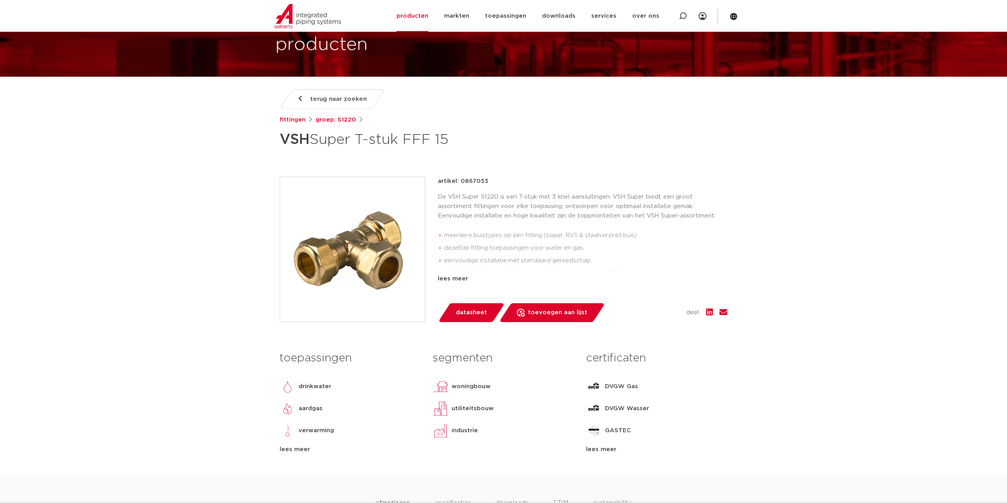
scroll to position [120, 0]
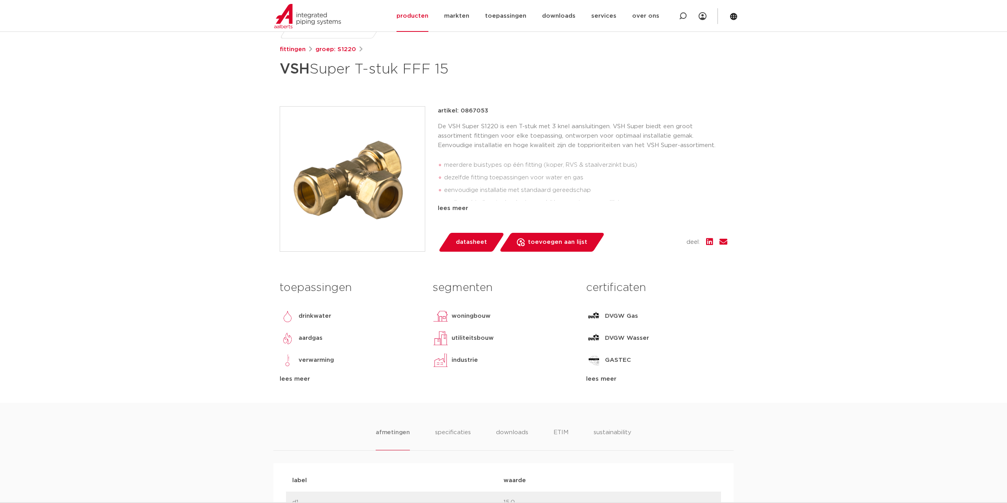
click at [604, 380] on div "lees meer" at bounding box center [656, 378] width 141 height 9
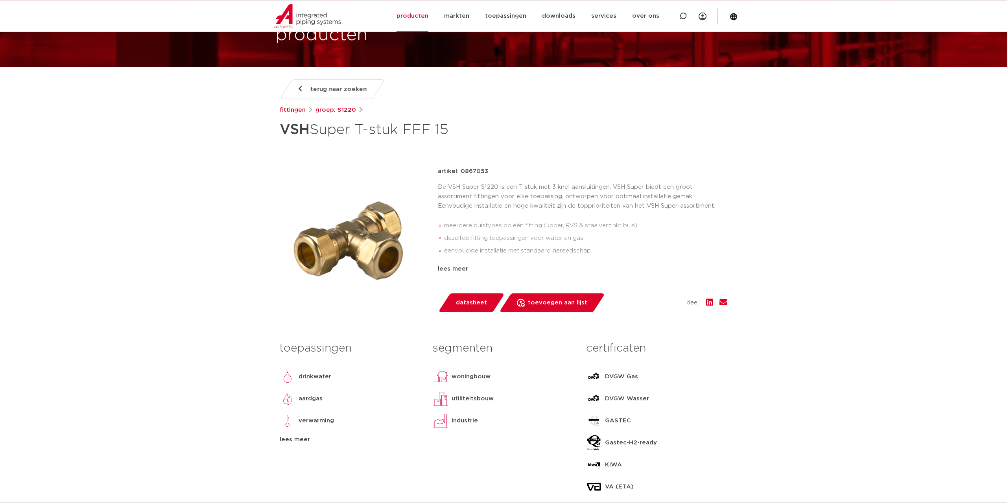
scroll to position [40, 0]
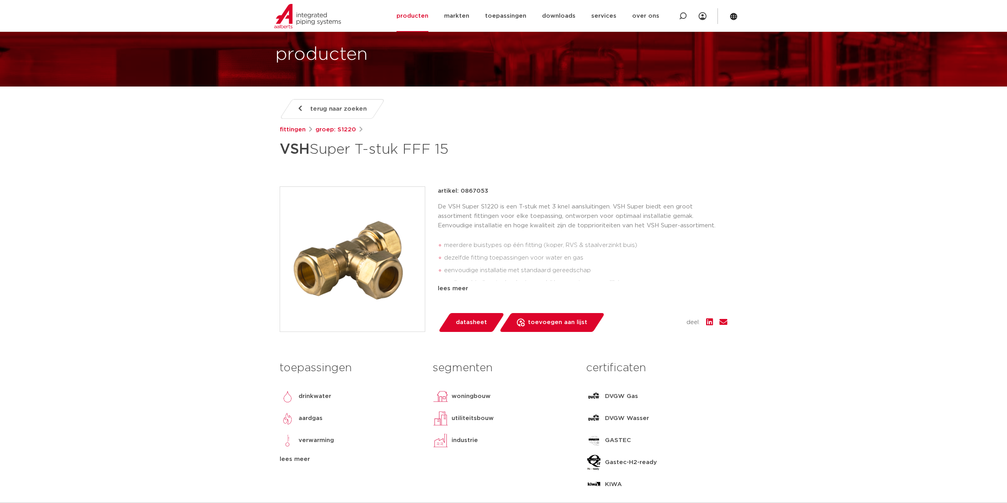
click at [486, 207] on p "De VSH Super S1220 is een T-stuk met 3 knel aansluitingen. VSH Super biedt een …" at bounding box center [582, 216] width 289 height 28
click at [463, 324] on span "datasheet" at bounding box center [471, 322] width 31 height 13
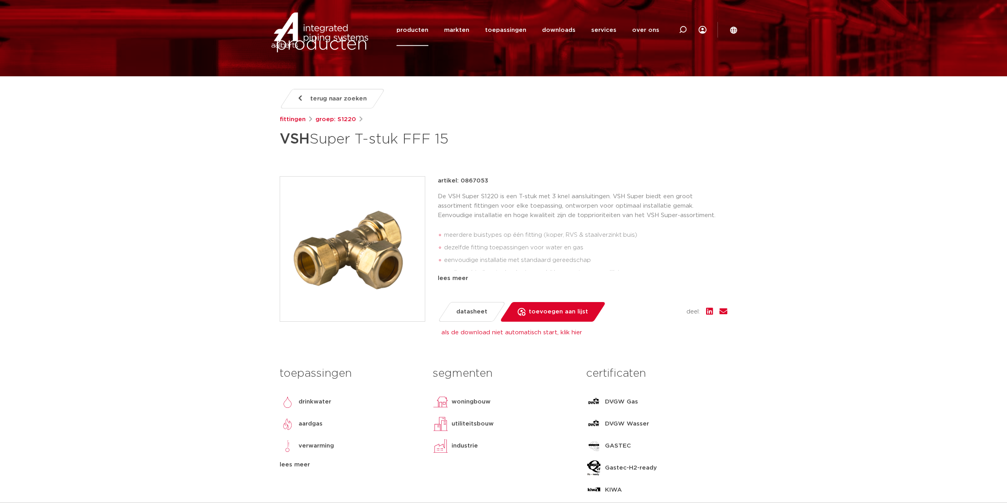
scroll to position [0, 0]
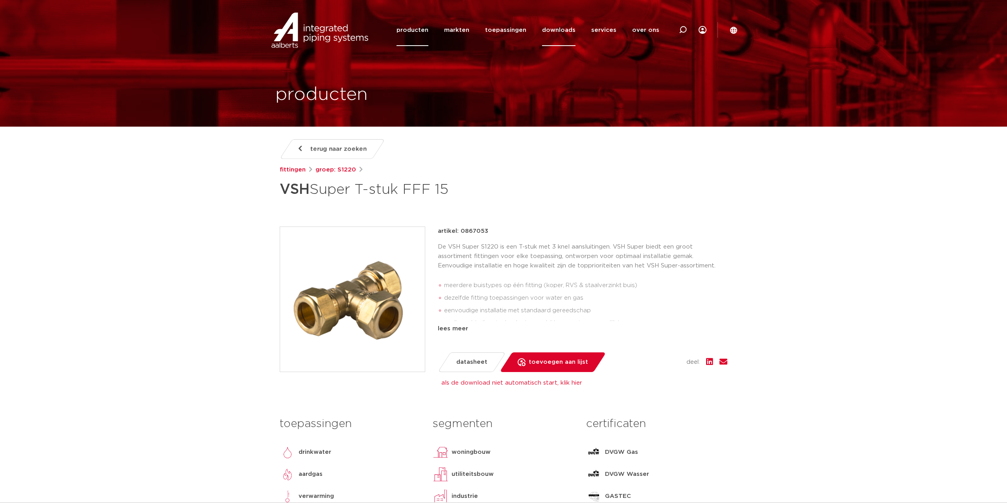
click at [556, 29] on link "downloads" at bounding box center [558, 30] width 33 height 32
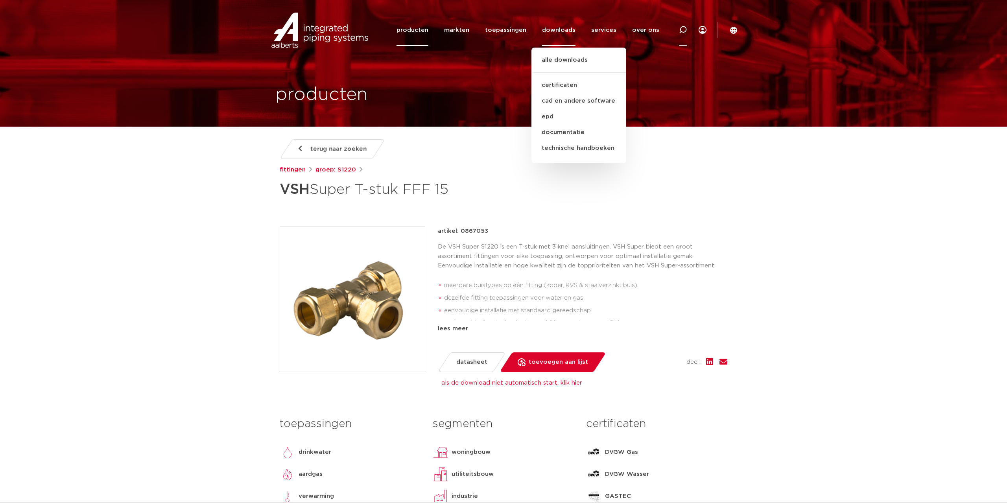
click at [685, 29] on icon at bounding box center [683, 30] width 8 height 8
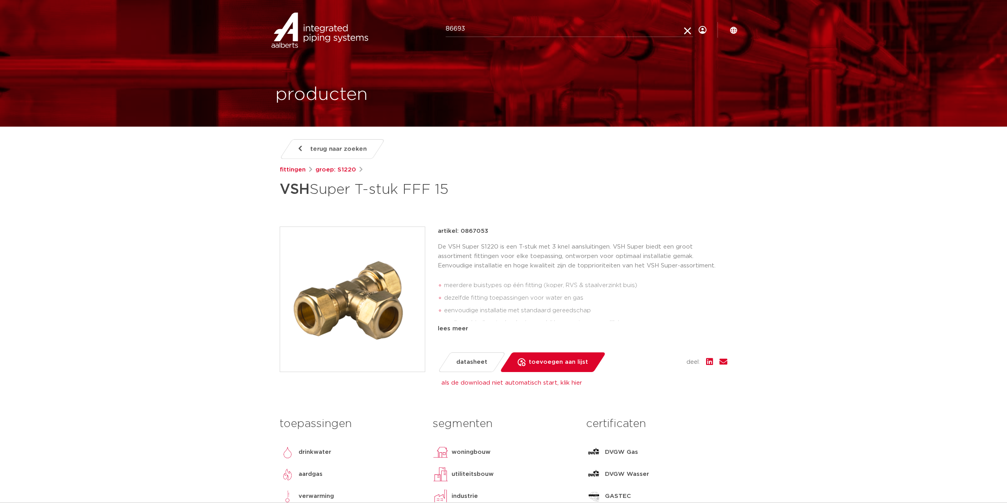
type input "86693"
click button "Zoeken" at bounding box center [0, 0] width 0 height 0
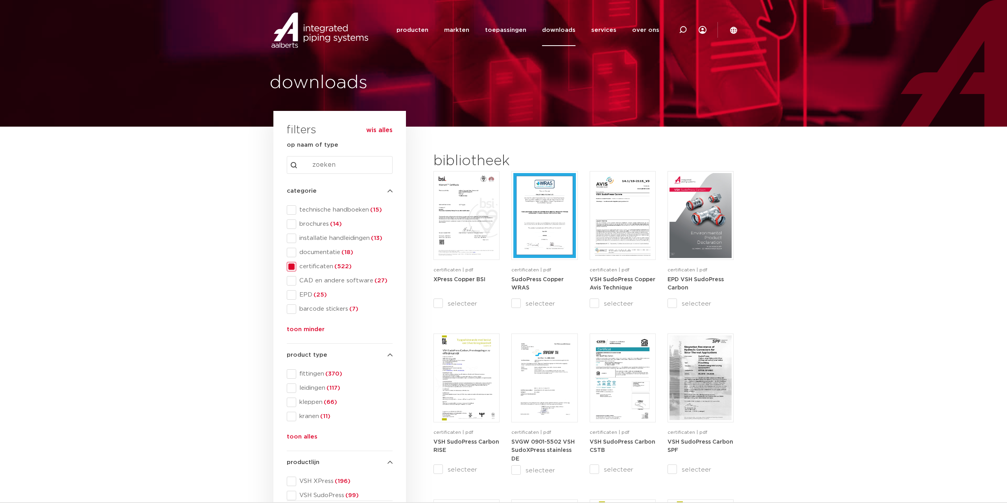
click at [331, 160] on input "Search content" at bounding box center [340, 165] width 106 height 18
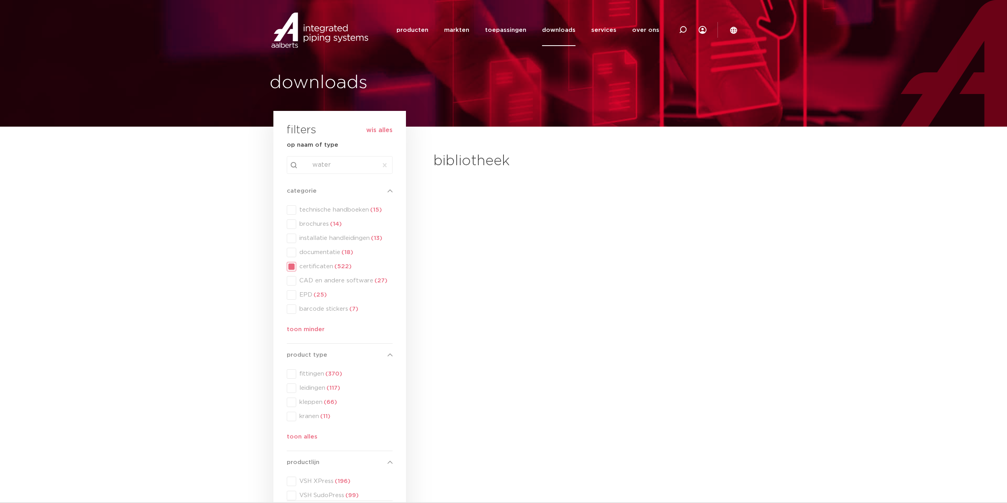
type input "water"
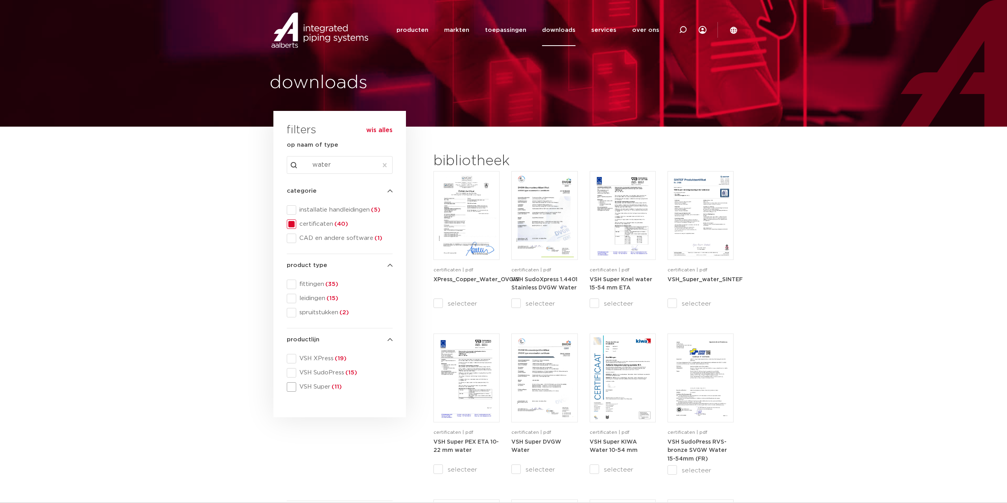
click at [291, 385] on span at bounding box center [291, 386] width 9 height 9
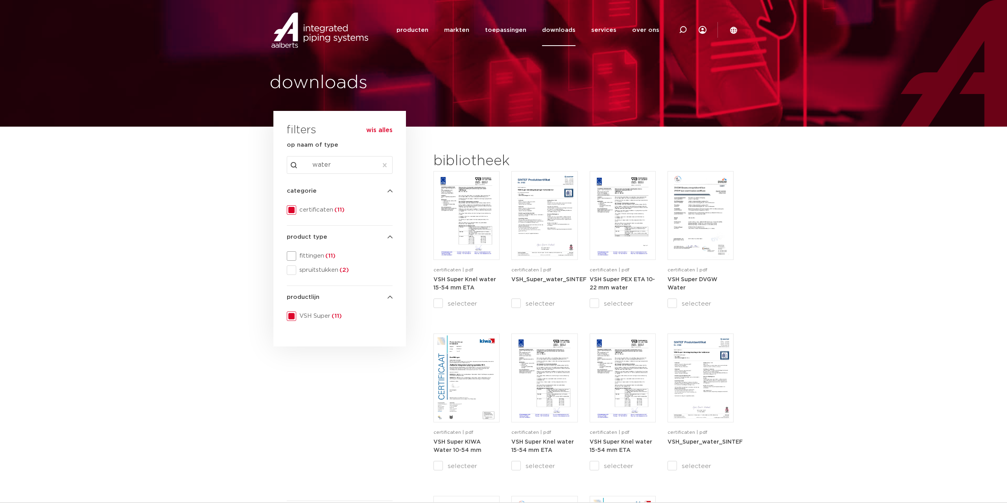
click at [293, 255] on span at bounding box center [291, 255] width 9 height 9
click at [451, 400] on img at bounding box center [466, 377] width 62 height 85
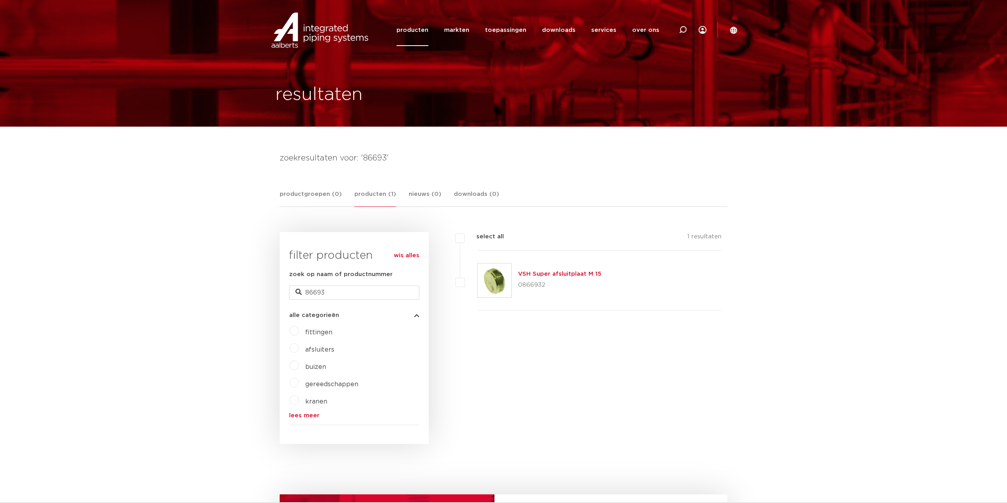
click at [556, 275] on link "VSH Super afsluitplaat M 15" at bounding box center [559, 274] width 83 height 6
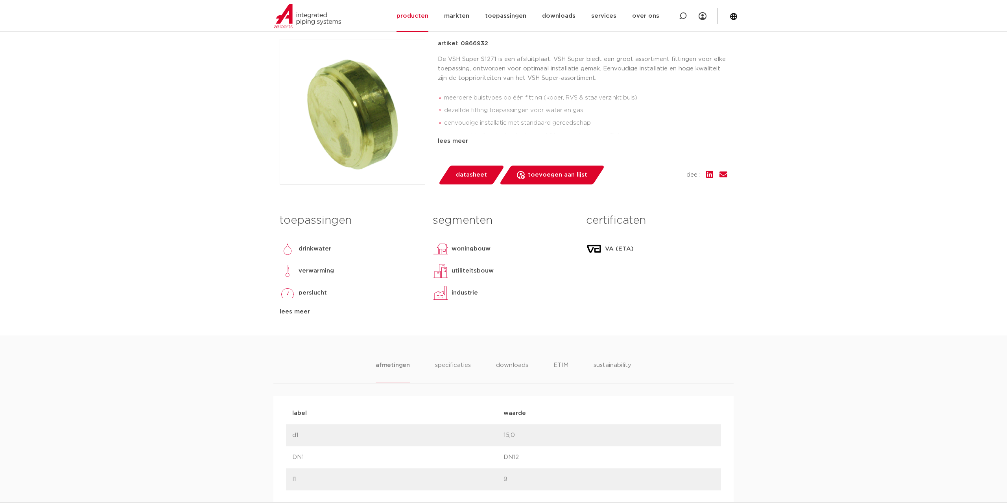
scroll to position [160, 0]
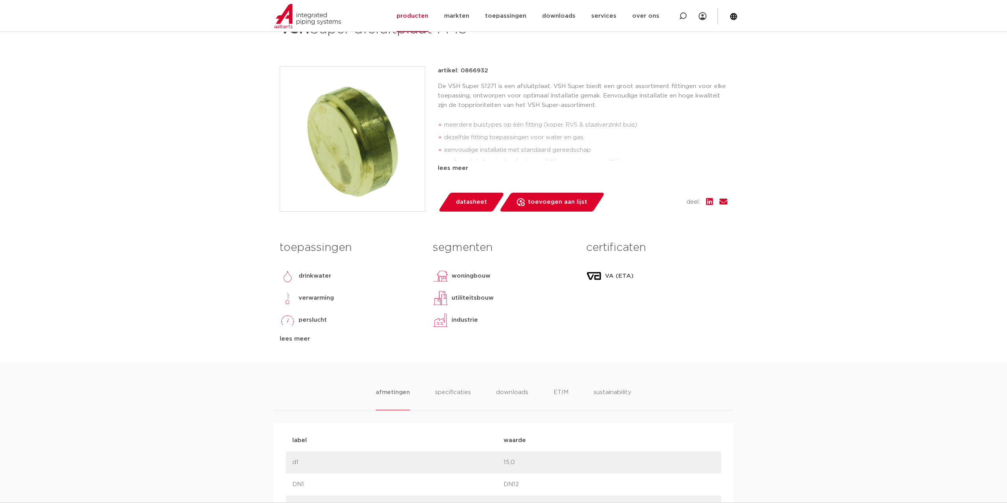
click at [477, 206] on span "datasheet" at bounding box center [471, 202] width 31 height 13
